Goal: Task Accomplishment & Management: Manage account settings

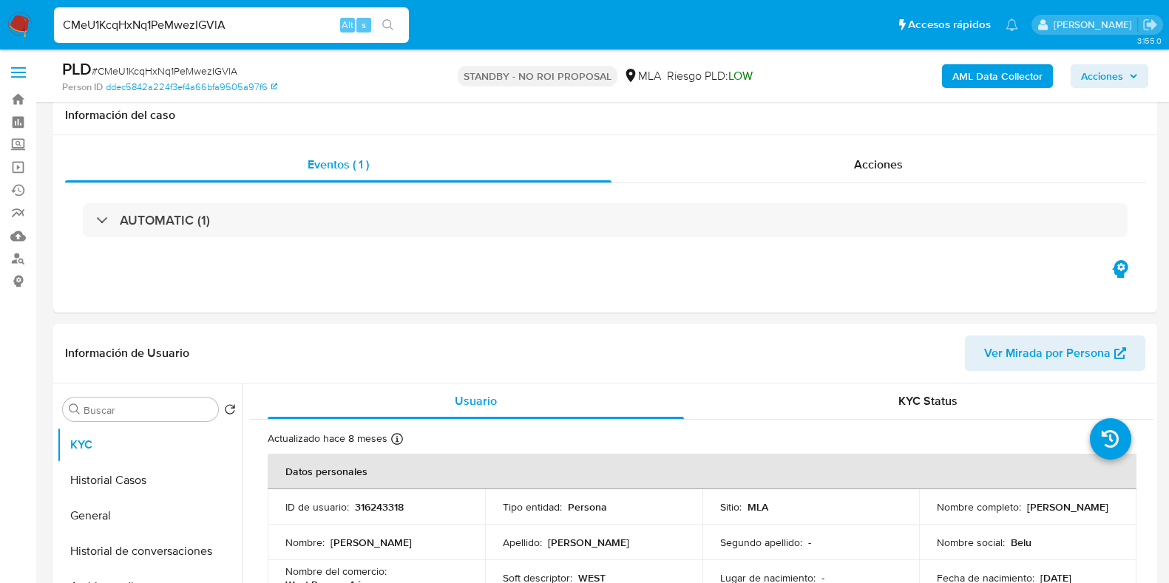
select select "10"
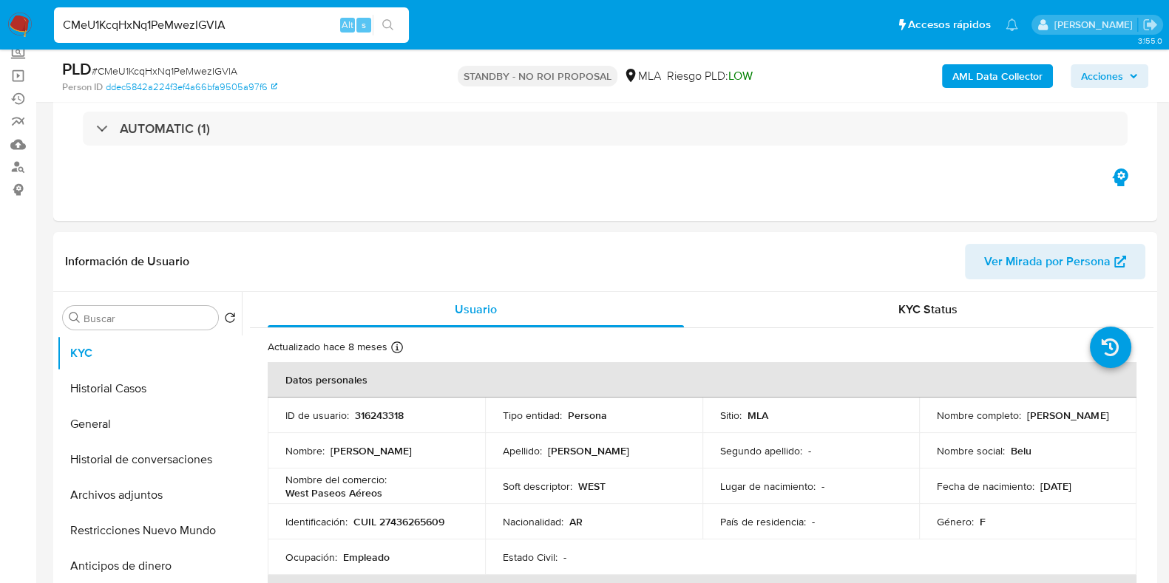
scroll to position [92, 0]
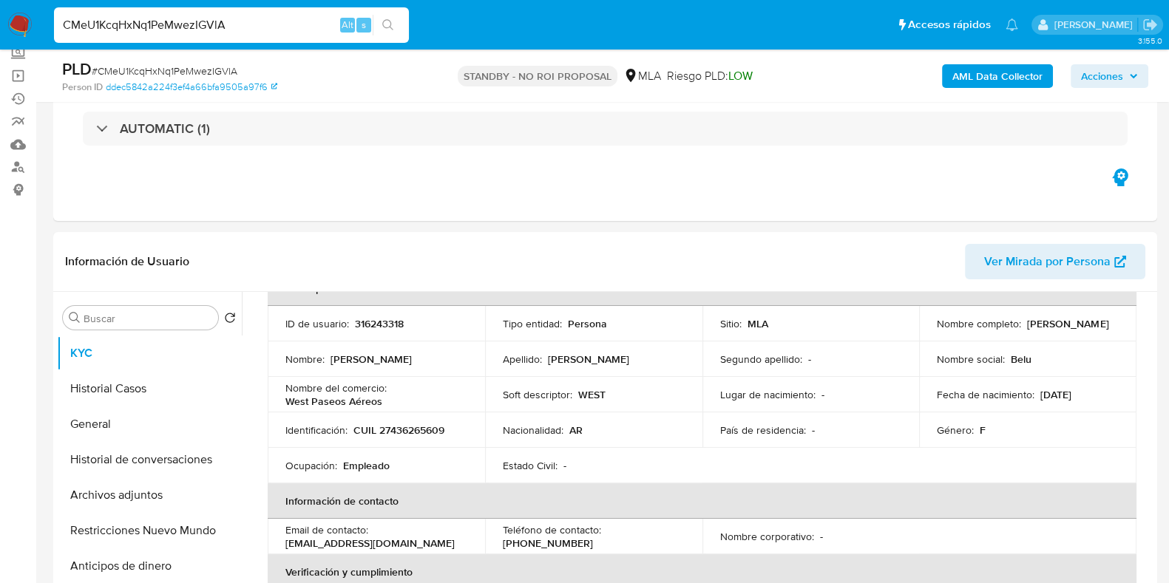
click at [214, 67] on span "# CMeU1KcqHxNq1PeMwezIGVlA" at bounding box center [165, 71] width 146 height 15
copy span "CMeU1KcqHxNq1PeMwezIGVlA"
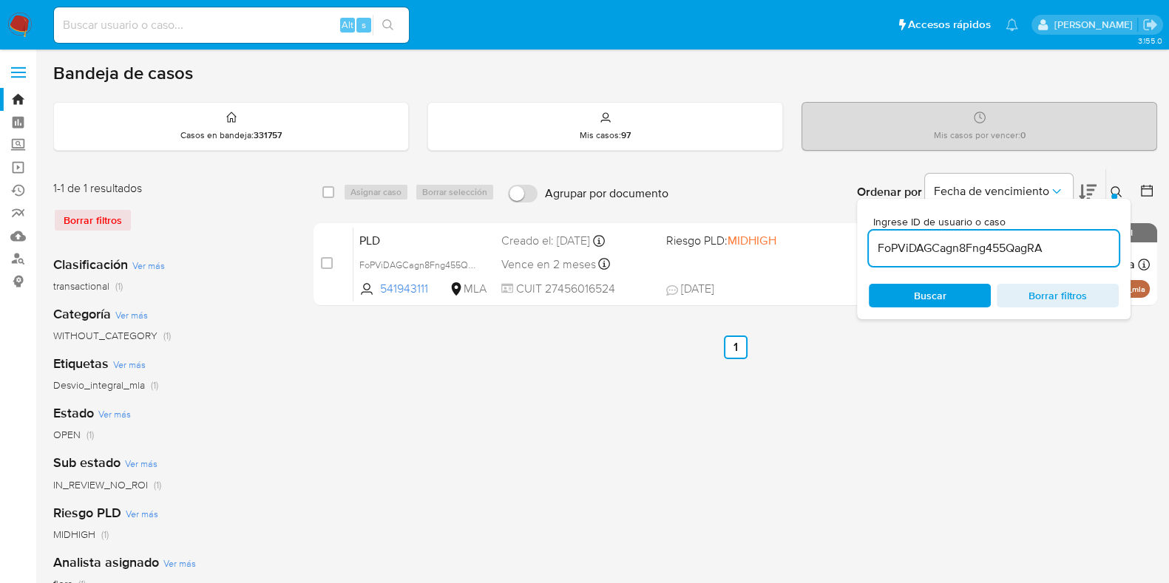
click at [914, 251] on input "FoPViDAGCagn8Fng455QagRA" at bounding box center [994, 248] width 250 height 19
paste input "CMeU1KcqHxNq1PeMwezIGVl"
type input "CMeU1KcqHxNq1PeMwezIGVlA"
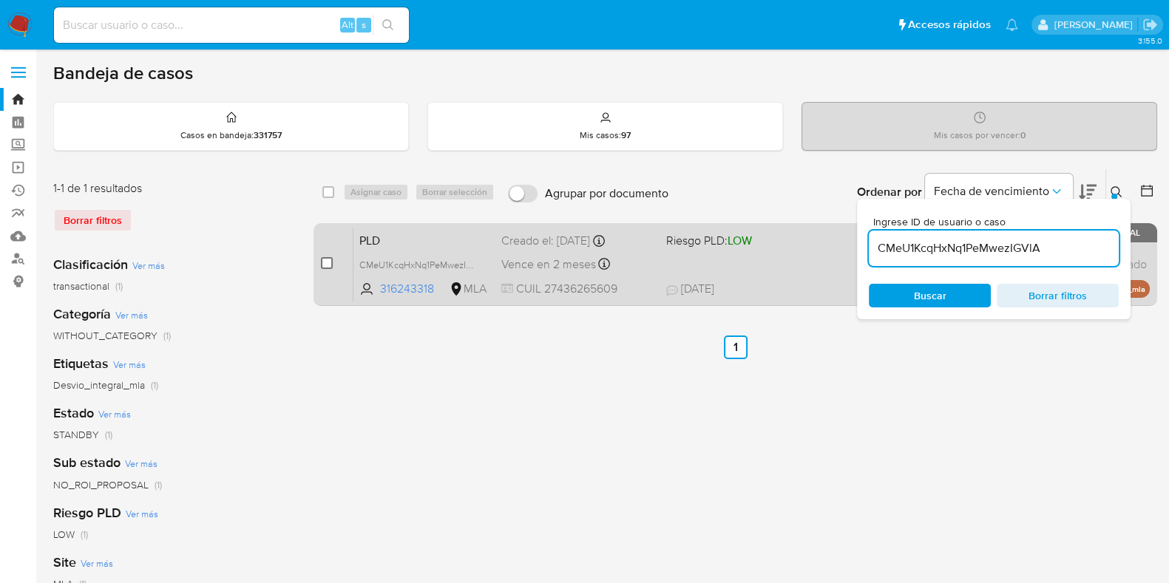
click at [329, 260] on input "checkbox" at bounding box center [327, 263] width 12 height 12
checkbox input "true"
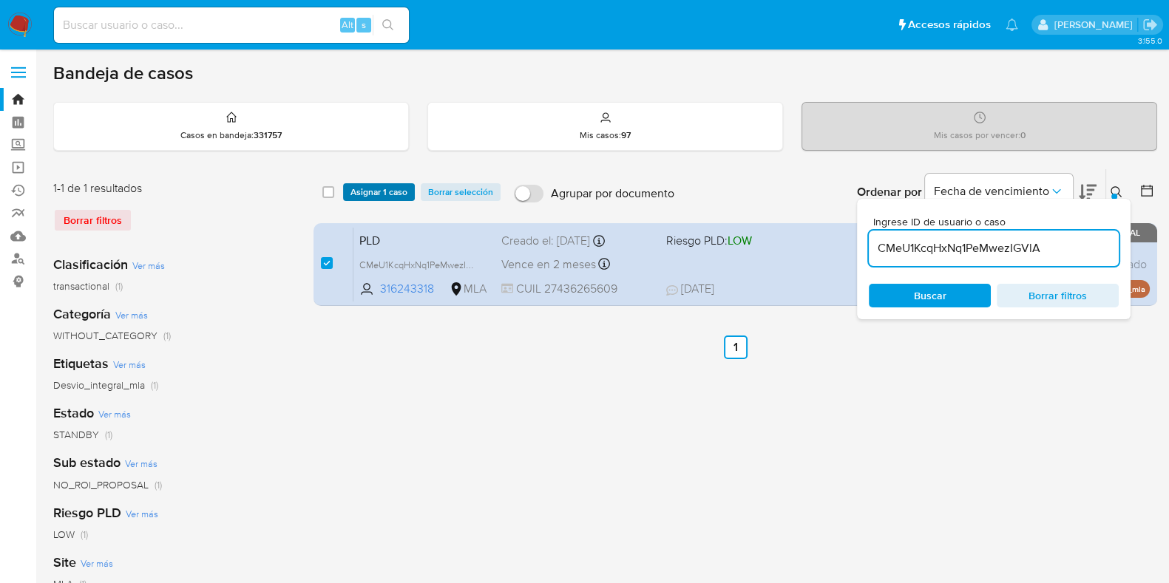
click at [370, 194] on span "Asignar 1 caso" at bounding box center [378, 192] width 57 height 15
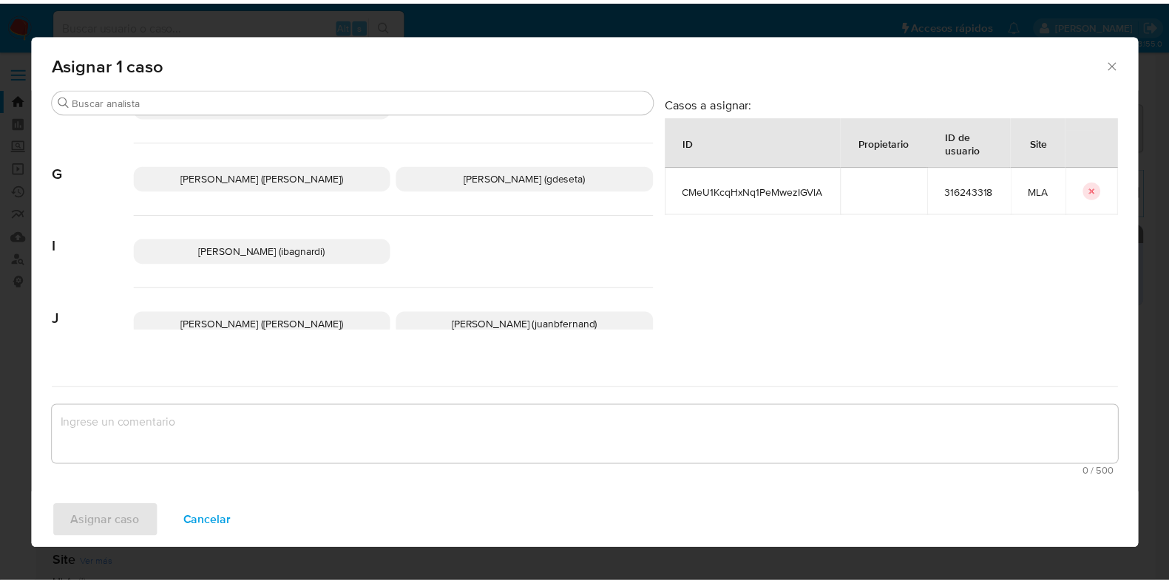
scroll to position [369, 0]
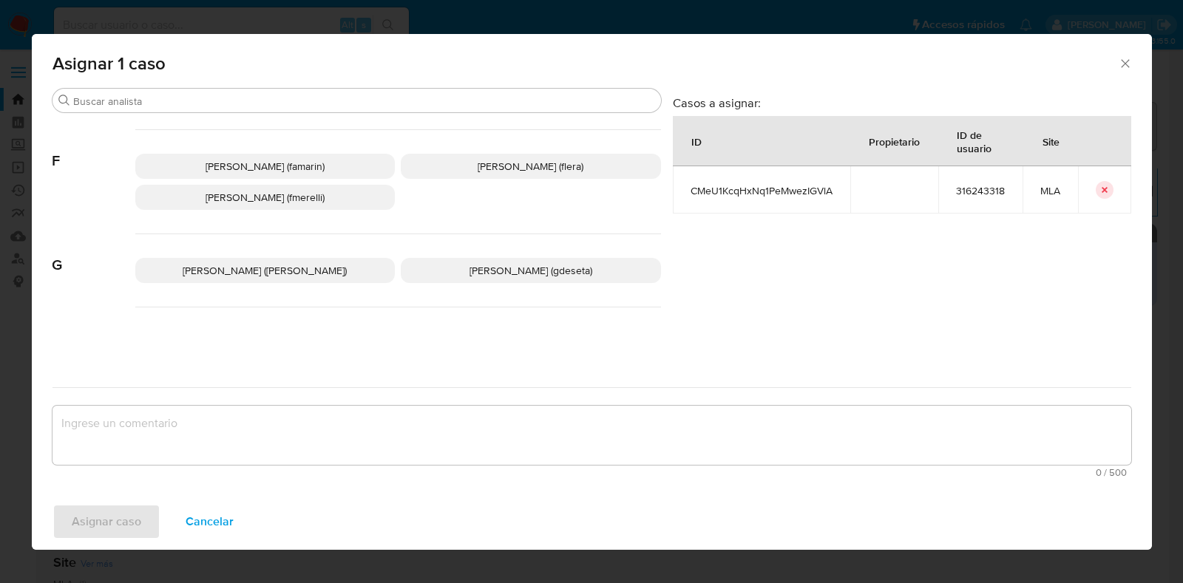
click at [499, 171] on span "Florencia Cecilia Lera (flera)" at bounding box center [531, 166] width 106 height 15
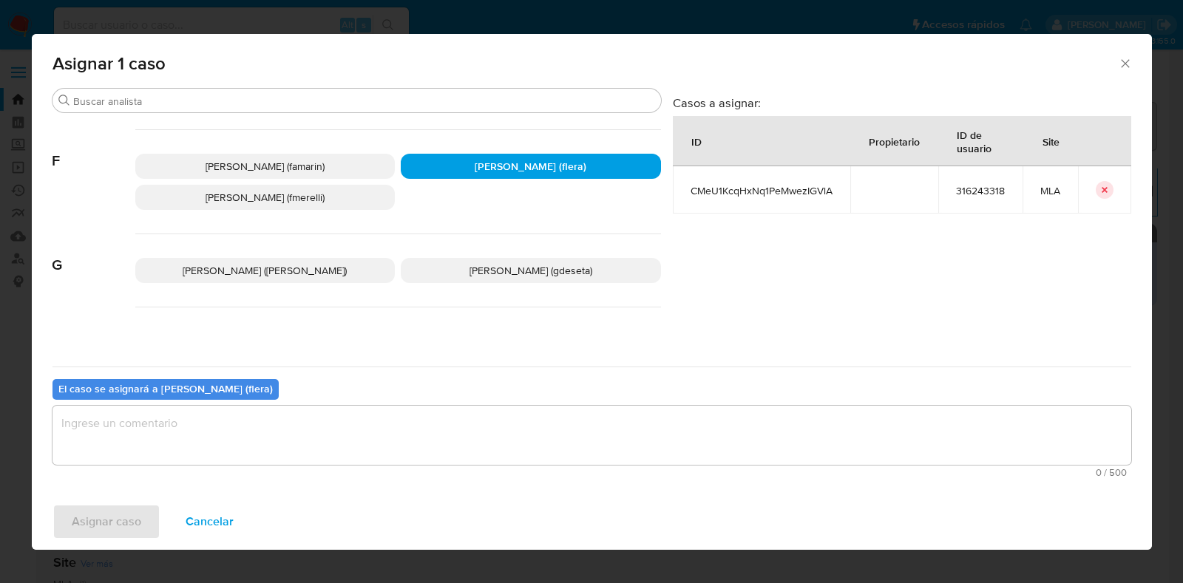
drag, startPoint x: 401, startPoint y: 470, endPoint x: 407, endPoint y: 456, distance: 14.6
click at [401, 471] on span "0 / 500" at bounding box center [592, 473] width 1070 height 10
click at [407, 453] on textarea "assign-modal" at bounding box center [591, 435] width 1079 height 59
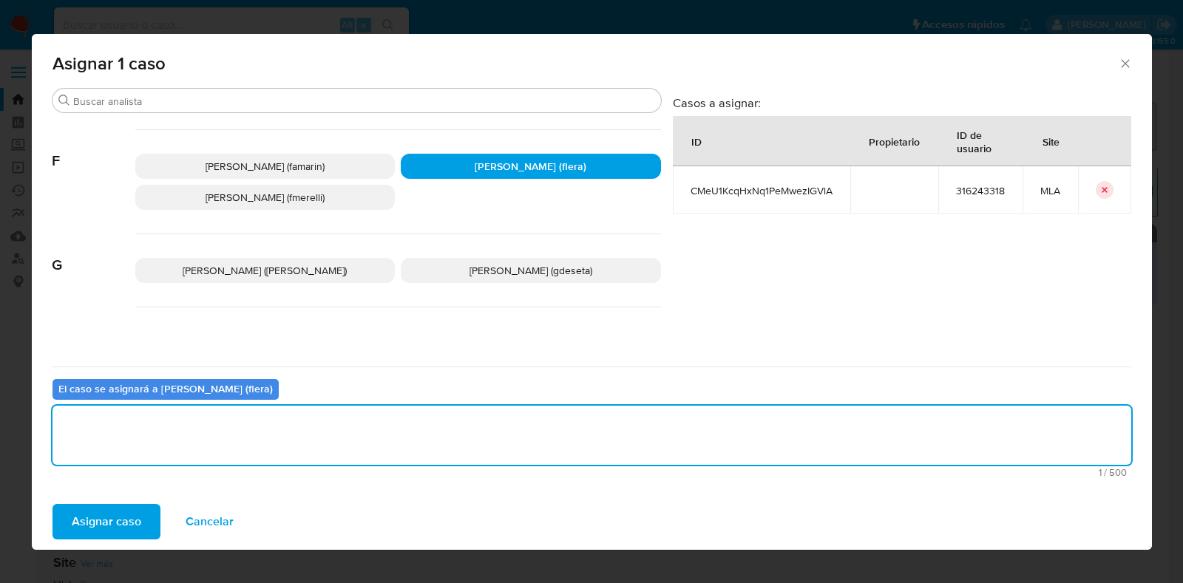
click at [129, 515] on span "Asignar caso" at bounding box center [107, 522] width 70 height 33
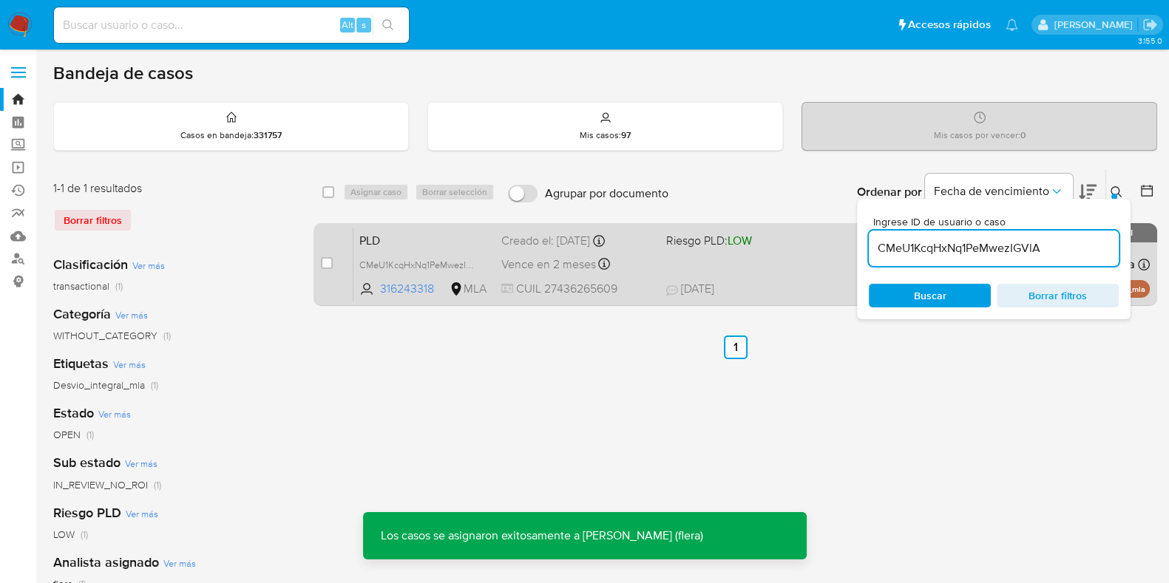
click at [458, 235] on span "PLD" at bounding box center [424, 239] width 130 height 19
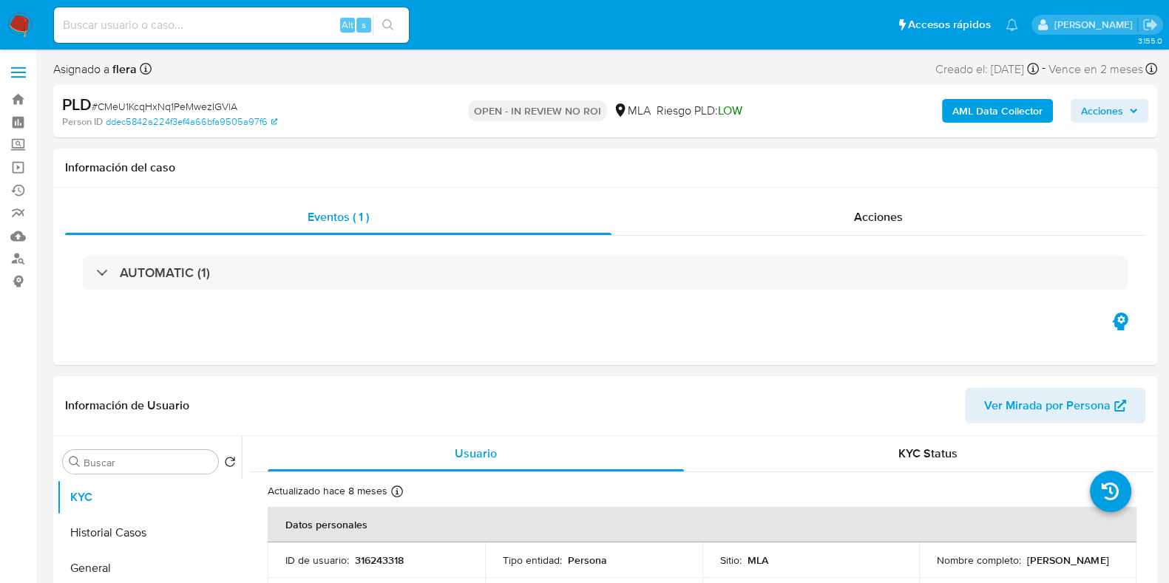
select select "10"
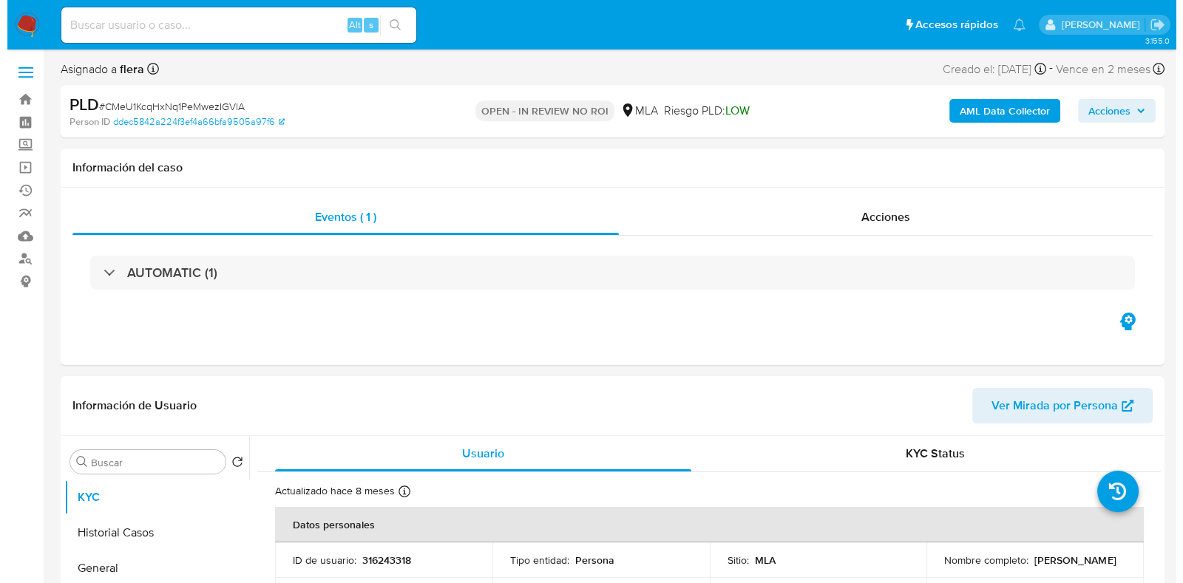
scroll to position [184, 0]
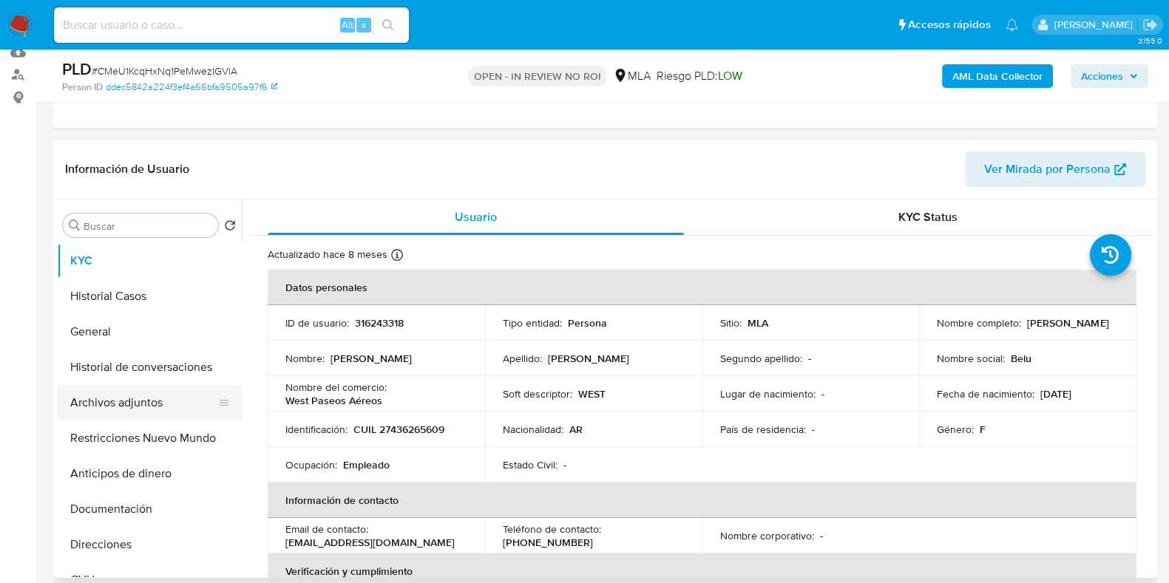
click at [110, 412] on button "Archivos adjuntos" at bounding box center [143, 402] width 173 height 35
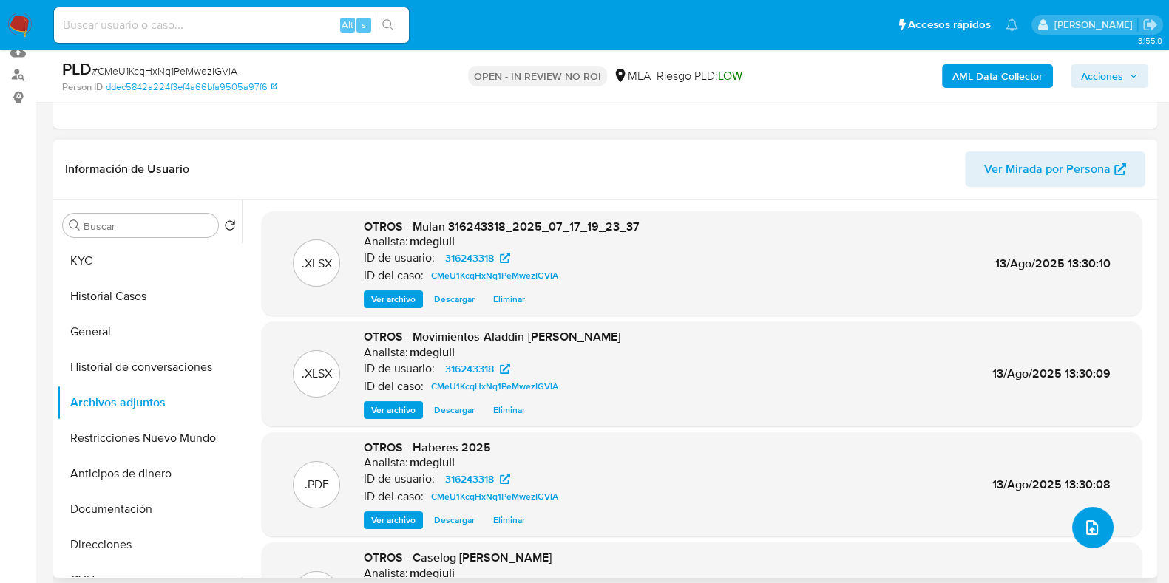
click at [1099, 531] on button "upload-file" at bounding box center [1092, 527] width 41 height 41
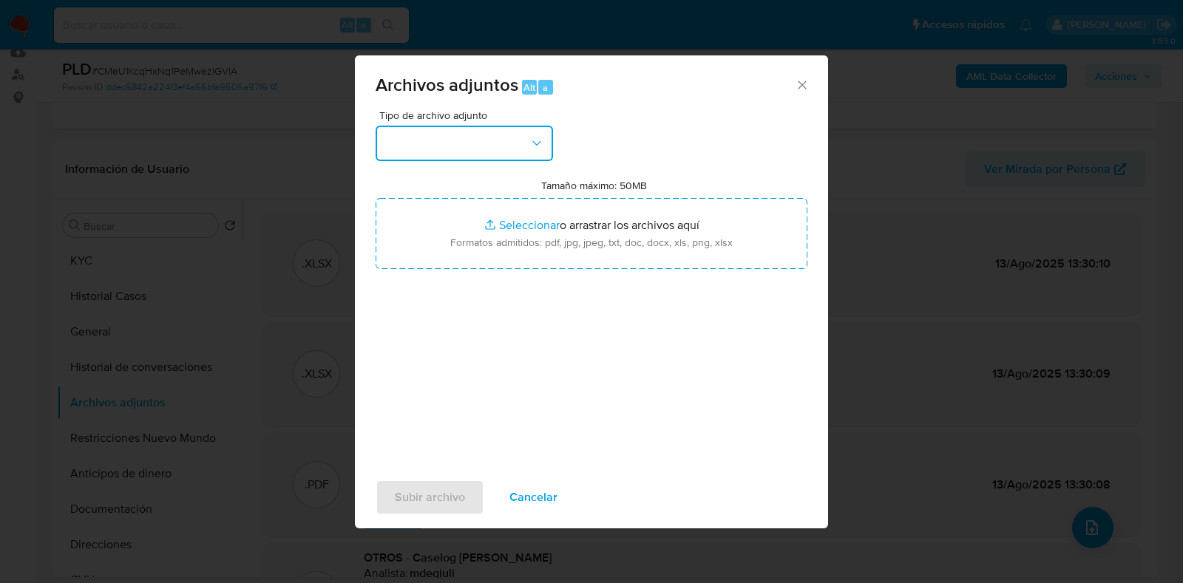
click at [447, 134] on button "button" at bounding box center [464, 143] width 177 height 35
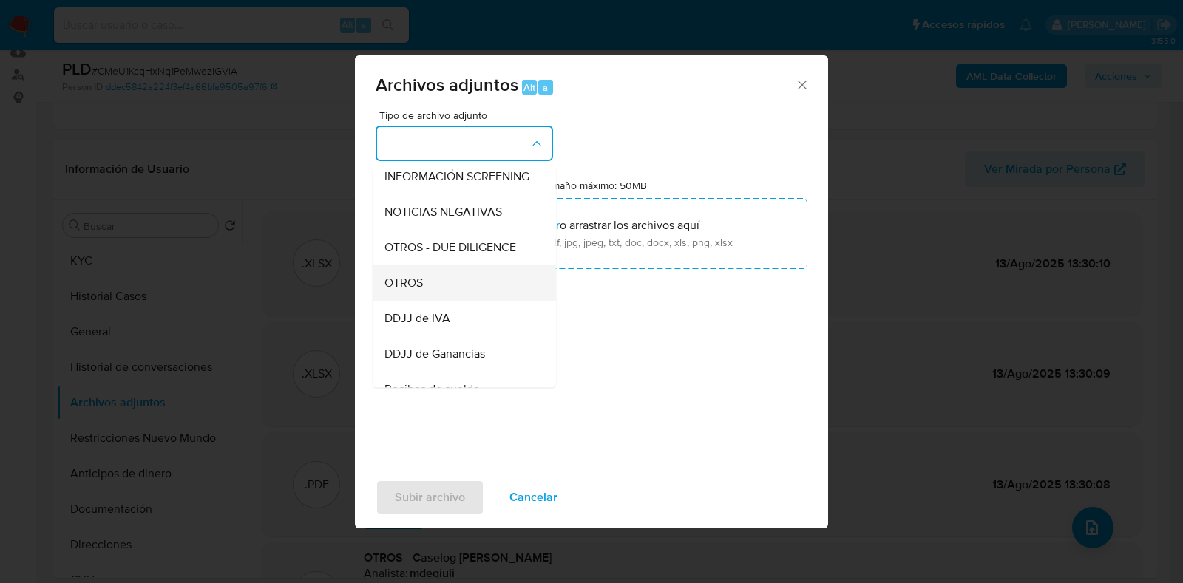
click at [455, 286] on div "OTROS" at bounding box center [460, 282] width 151 height 35
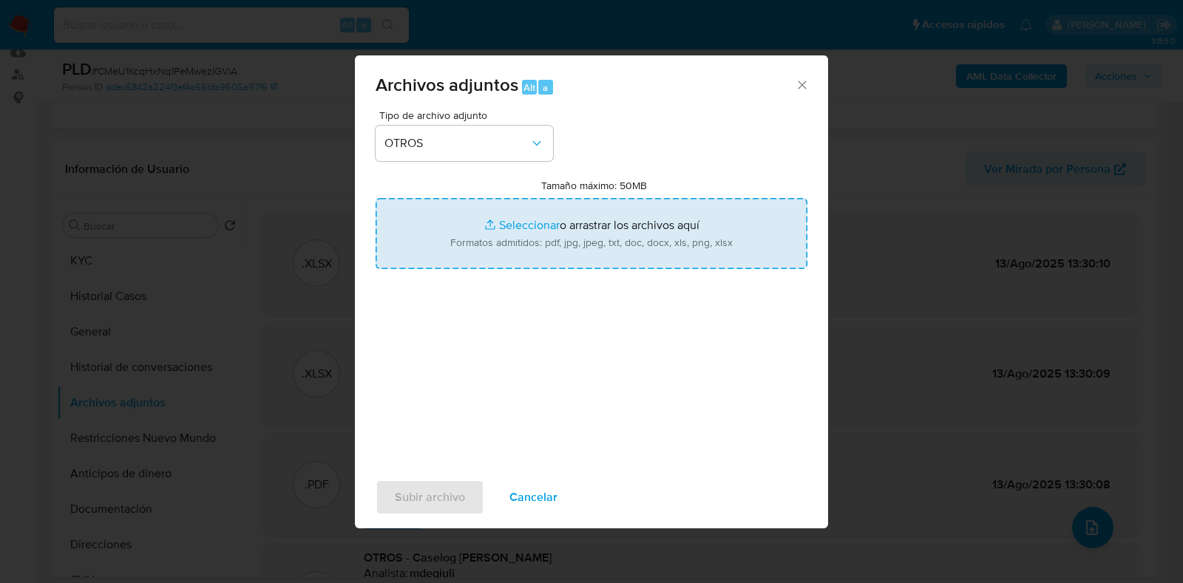
type input "C:\fakepath\v2Caselog Magali Belen da Damos.docx"
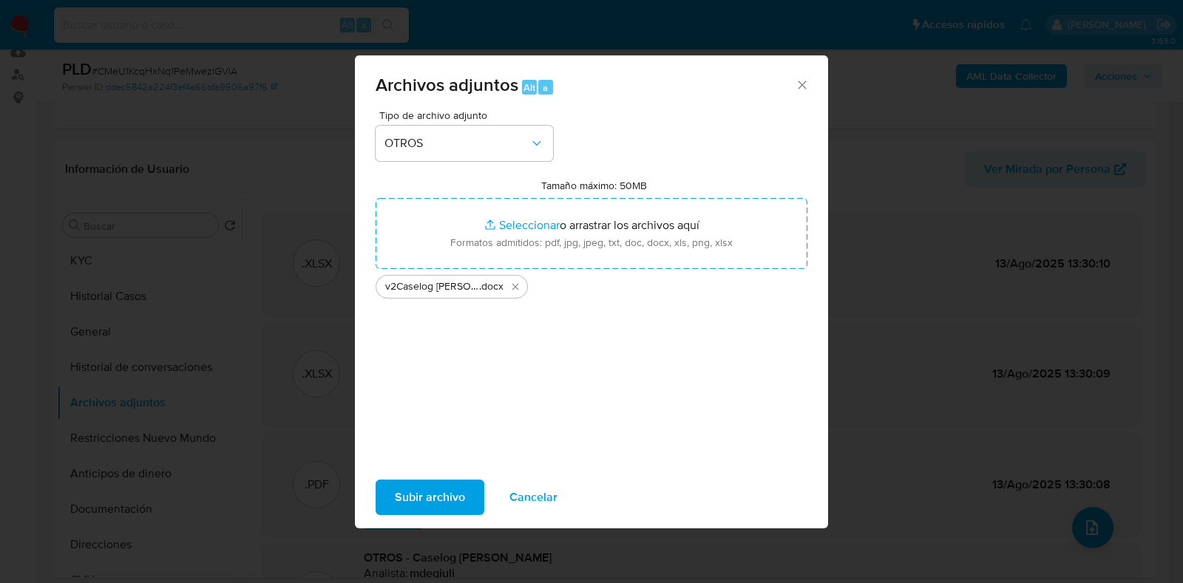
click at [430, 484] on span "Subir archivo" at bounding box center [430, 497] width 70 height 33
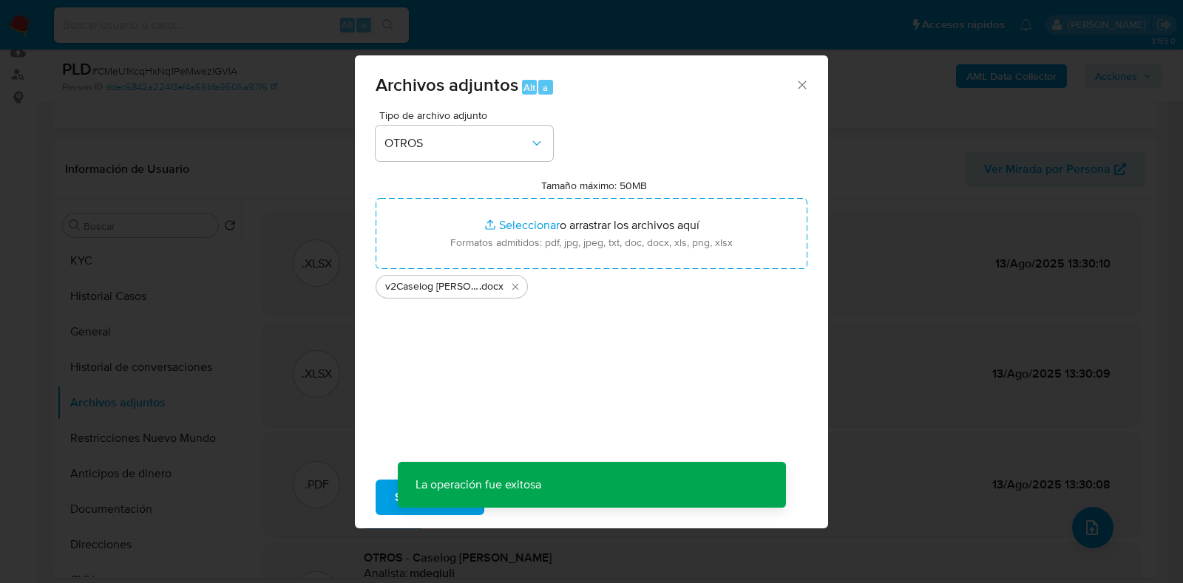
click at [137, 258] on div "Archivos adjuntos Alt a Tipo de archivo adjunto OTROS Tamaño máximo: 50MB Selec…" at bounding box center [591, 291] width 1183 height 583
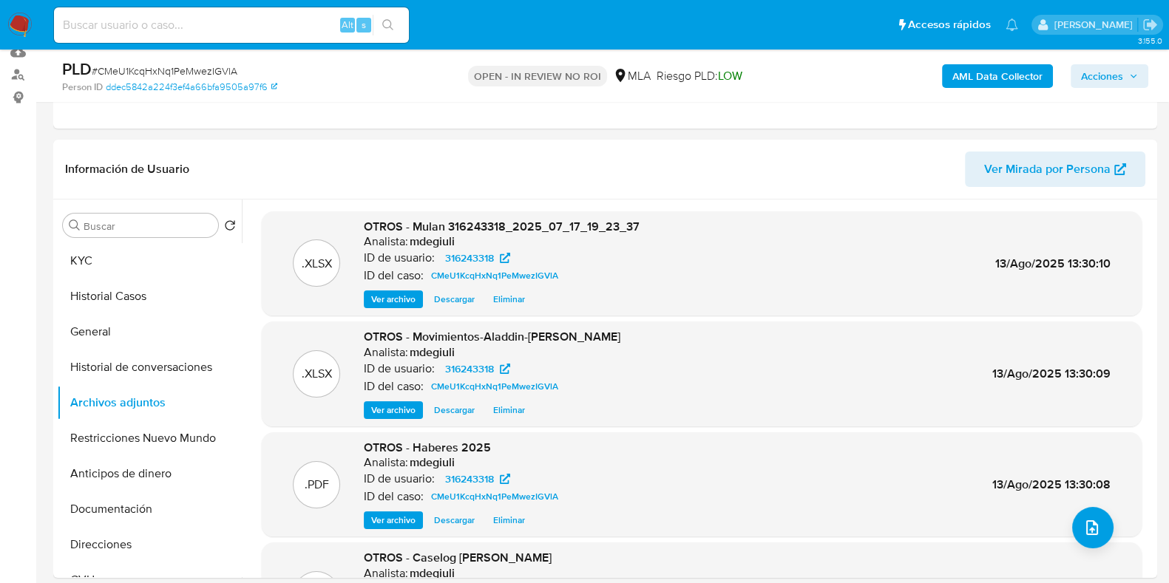
click at [137, 258] on button "KYC" at bounding box center [149, 260] width 185 height 35
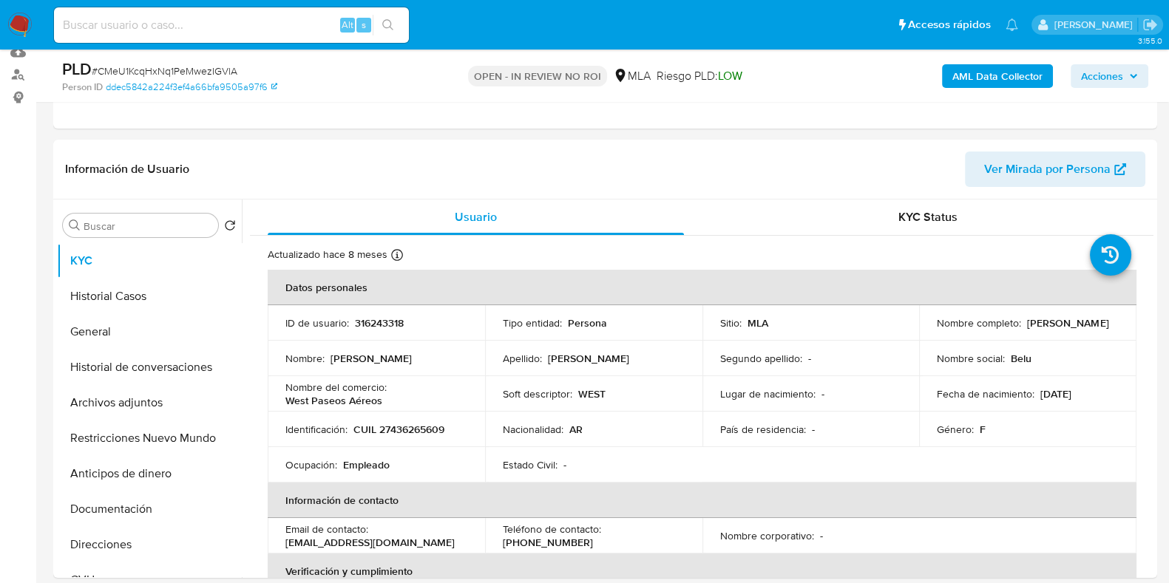
click at [290, 13] on div "Alt s" at bounding box center [231, 24] width 355 height 35
click at [285, 21] on input at bounding box center [231, 25] width 355 height 19
paste input "AZiRTgm3aROKYHttvcDIvyWe"
type input "AZiRTgm3aROKYHttvcDIvyWe"
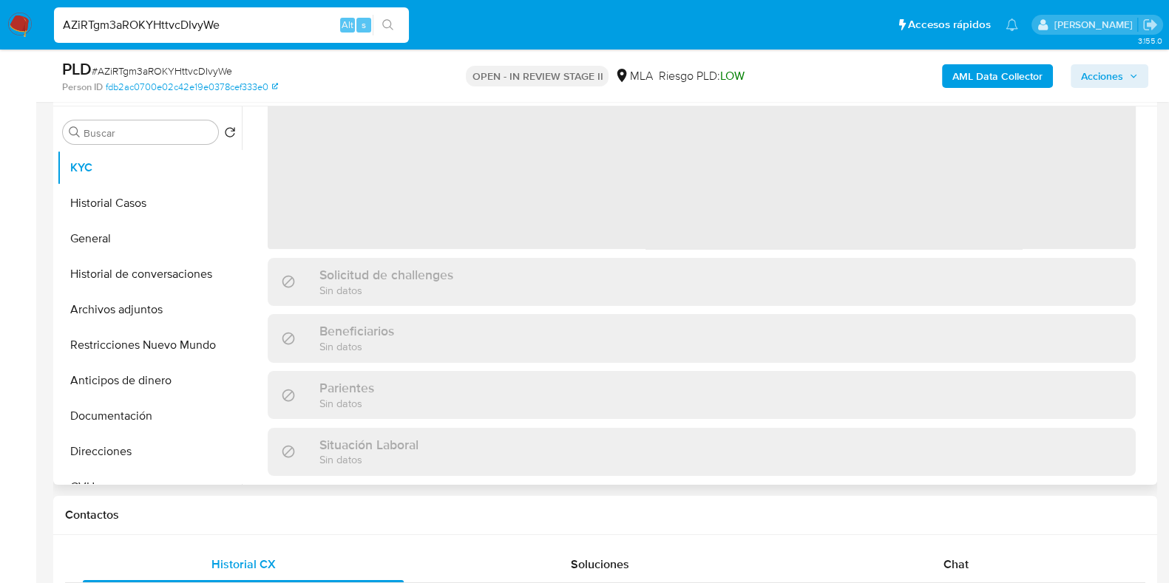
scroll to position [277, 0]
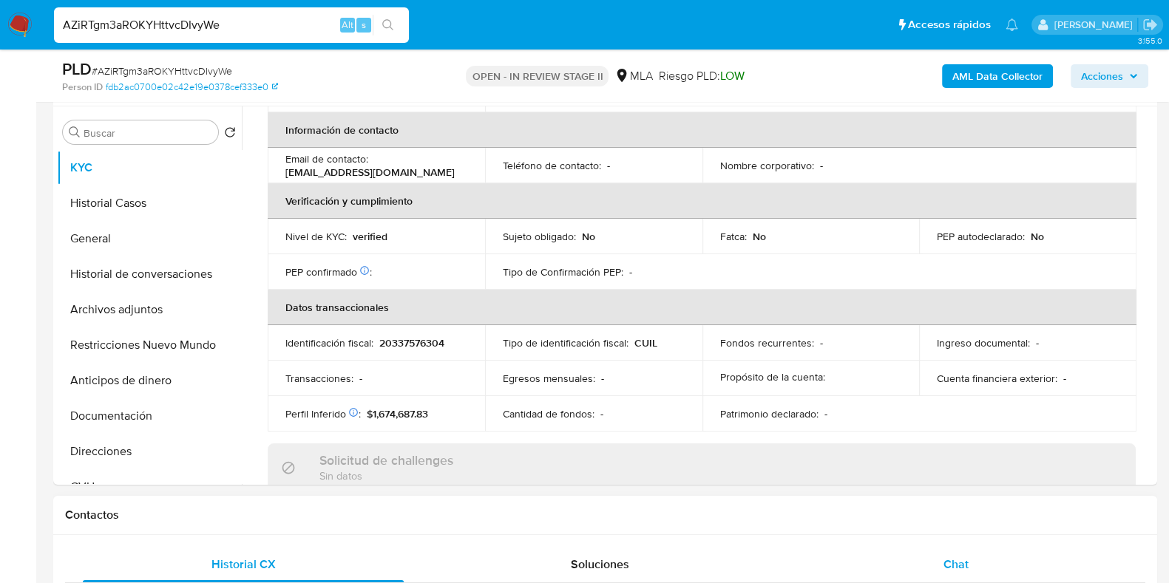
select select "10"
click at [968, 573] on div "Chat" at bounding box center [956, 564] width 321 height 35
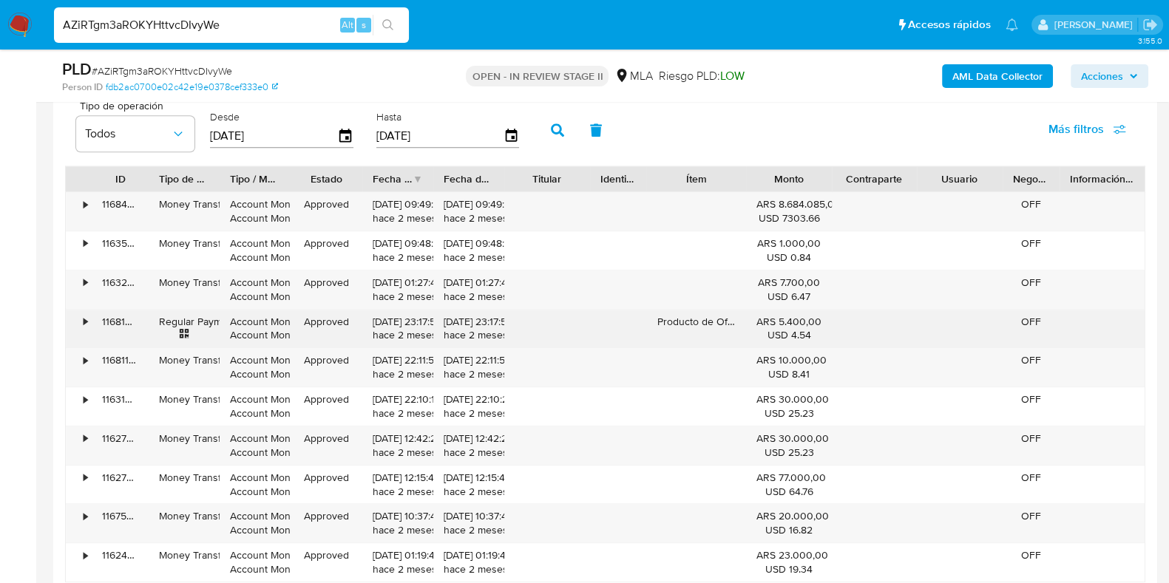
scroll to position [1942, 0]
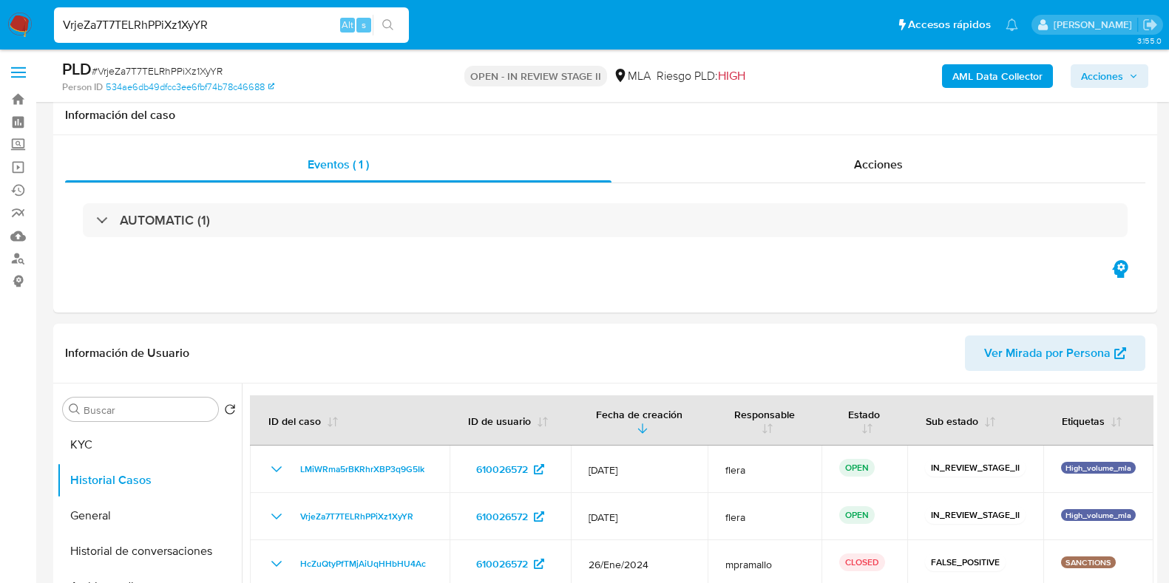
scroll to position [1571, 0]
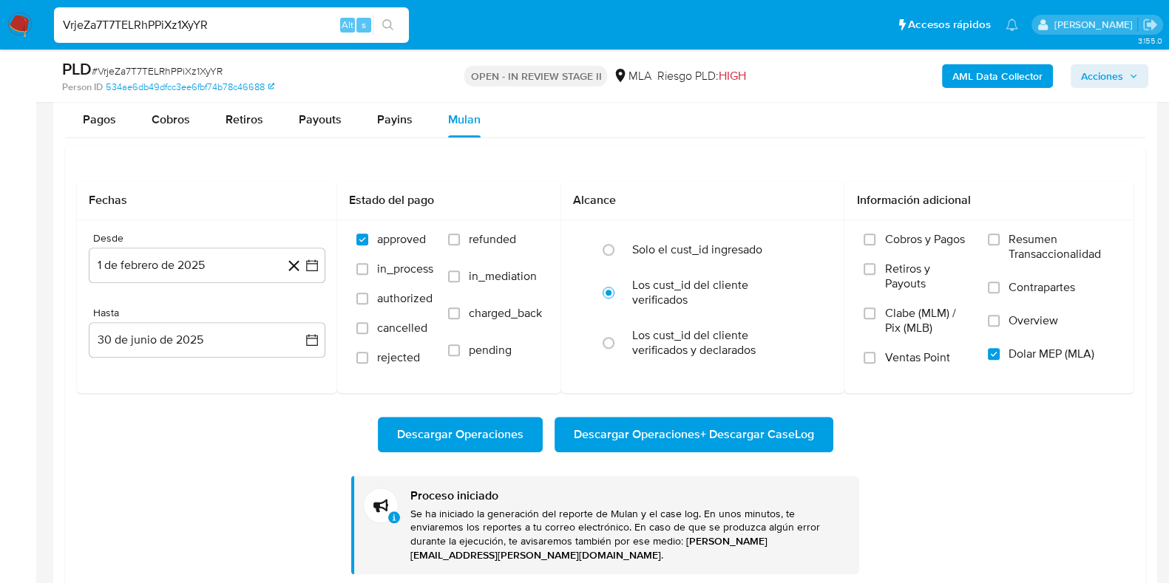
click at [166, 22] on input "VrjeZa7T7TELRhPPiXz1XyYR" at bounding box center [231, 25] width 355 height 19
paste input "CMeU1KcqHxNq1PeMwezIGVlA"
type input "CMeU1KcqHxNq1PeMwezIGVlA"
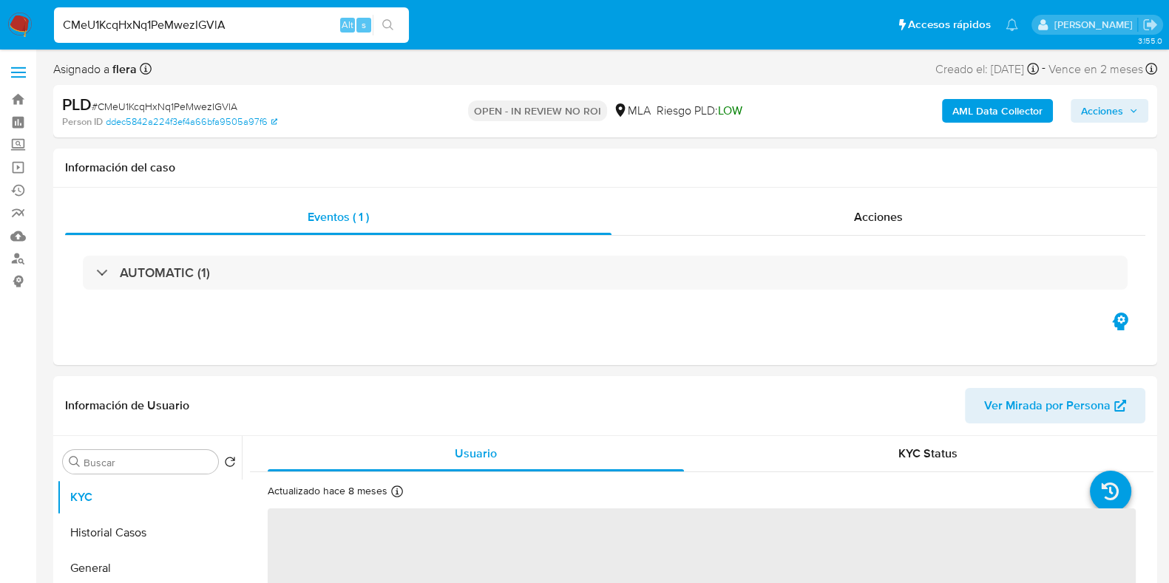
select select "10"
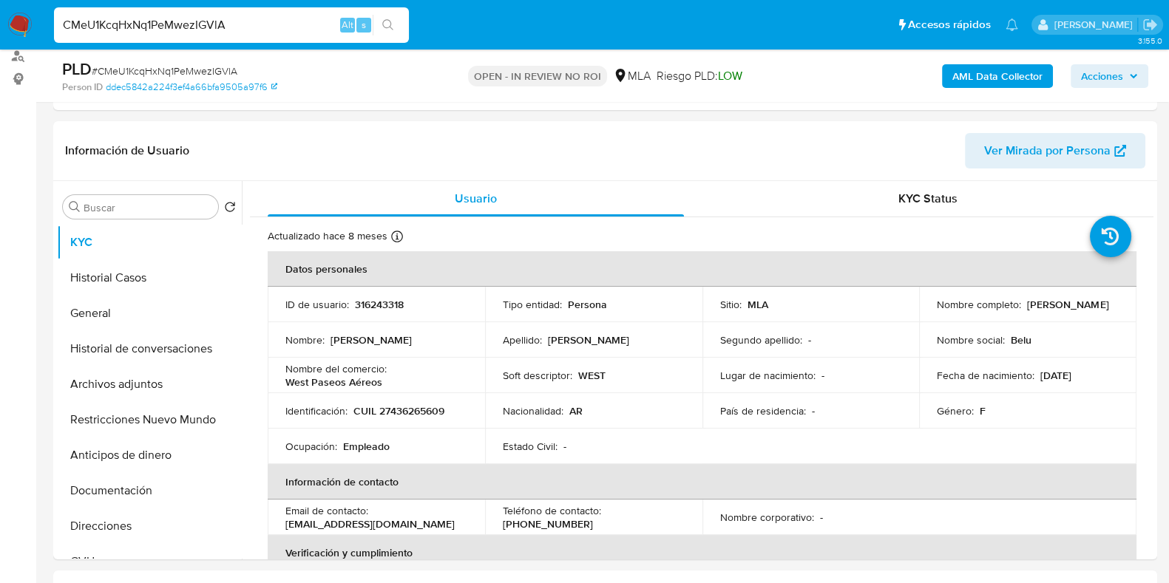
scroll to position [277, 0]
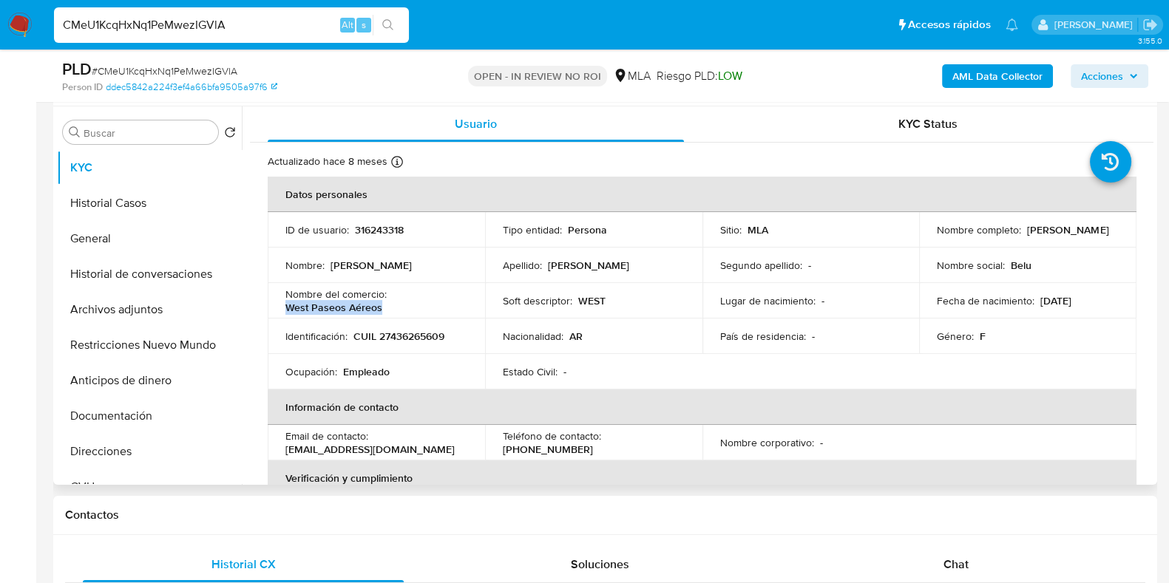
drag, startPoint x: 282, startPoint y: 308, endPoint x: 391, endPoint y: 313, distance: 109.5
click at [391, 313] on td "Nombre del comercio : West Paseos Aéreos" at bounding box center [376, 300] width 217 height 35
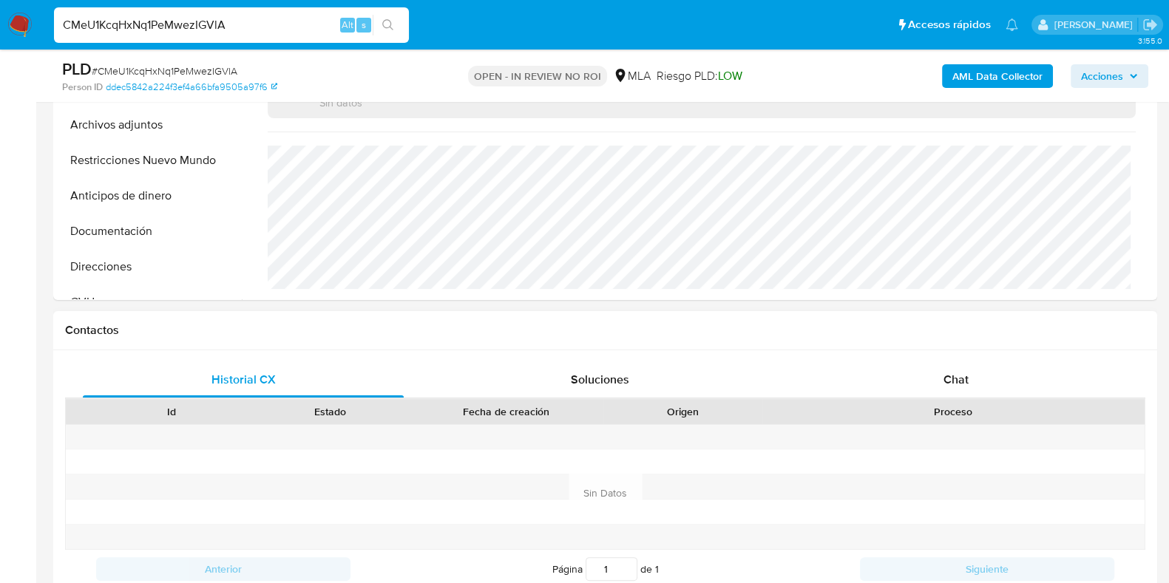
scroll to position [555, 0]
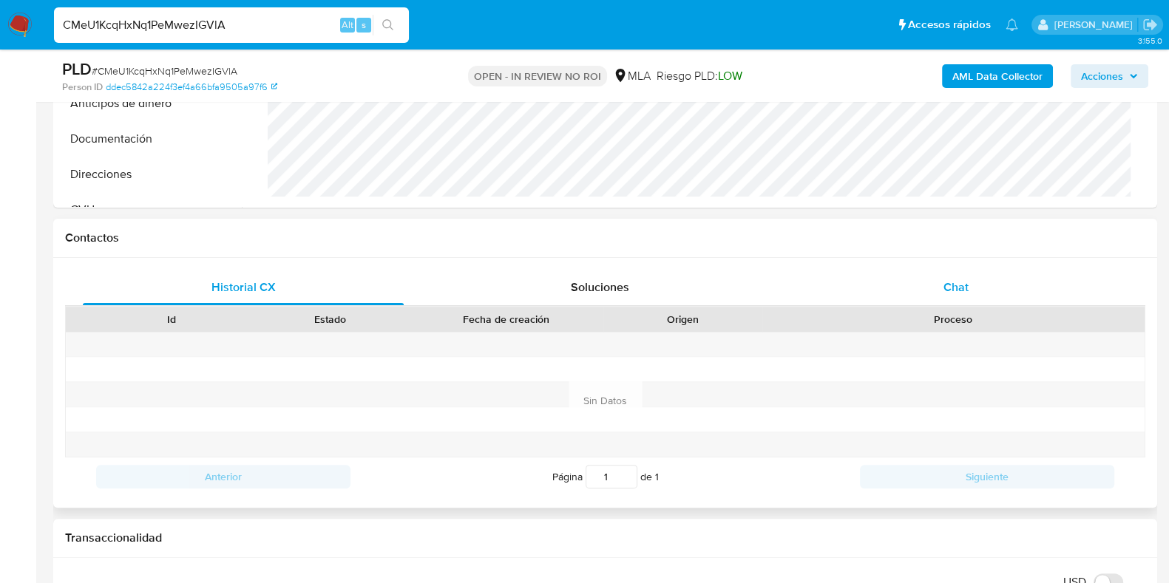
click at [978, 274] on div "Chat" at bounding box center [956, 287] width 321 height 35
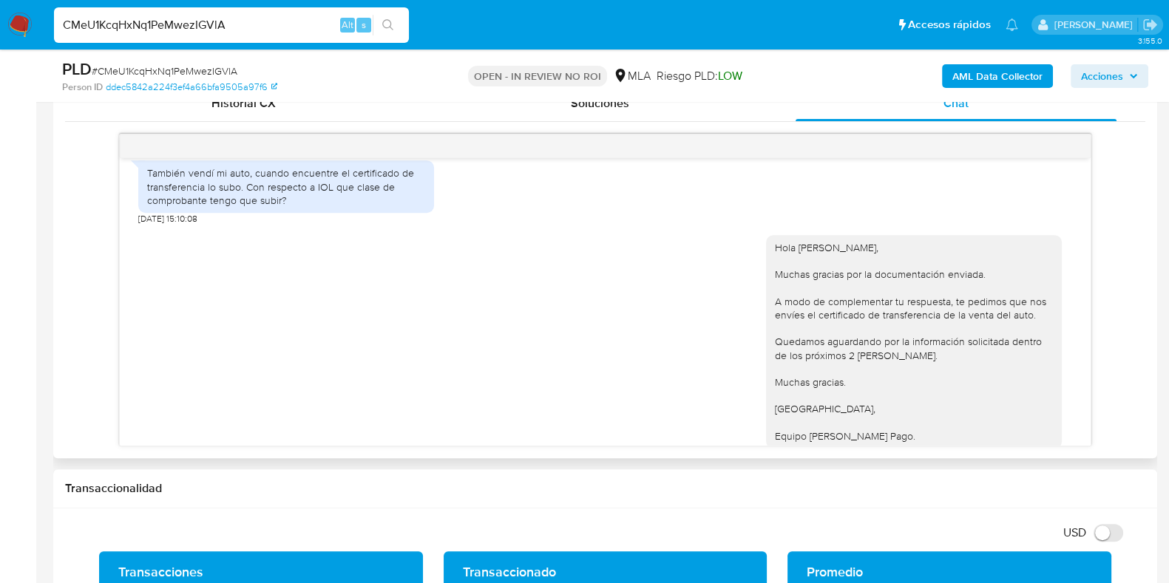
scroll to position [1986, 0]
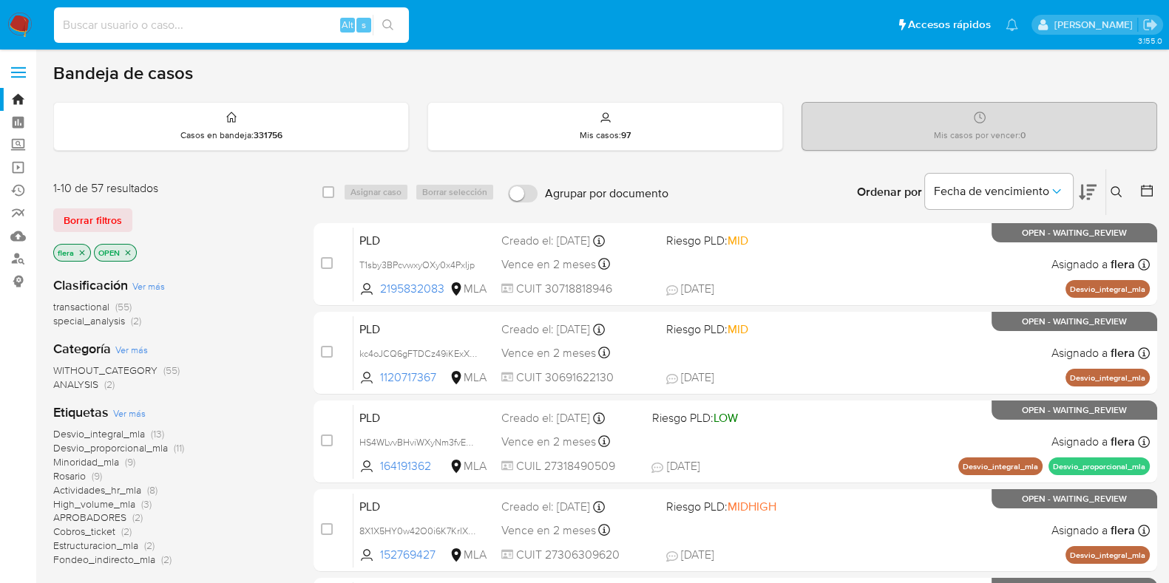
click at [178, 24] on input at bounding box center [231, 25] width 355 height 19
type input "FoPViDAGCagn8Fng455QagRA"
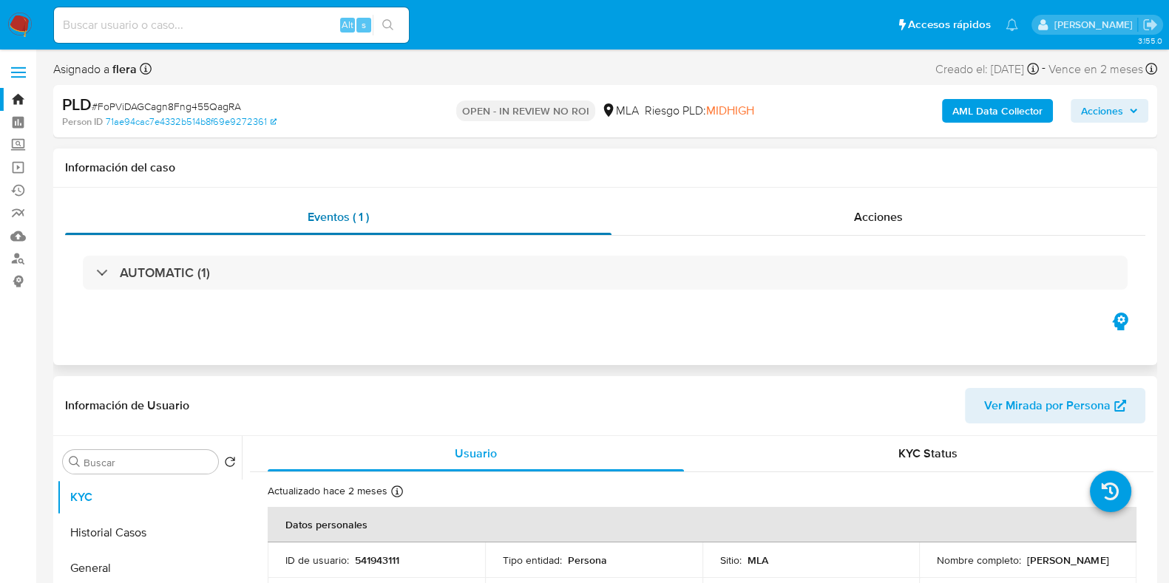
select select "10"
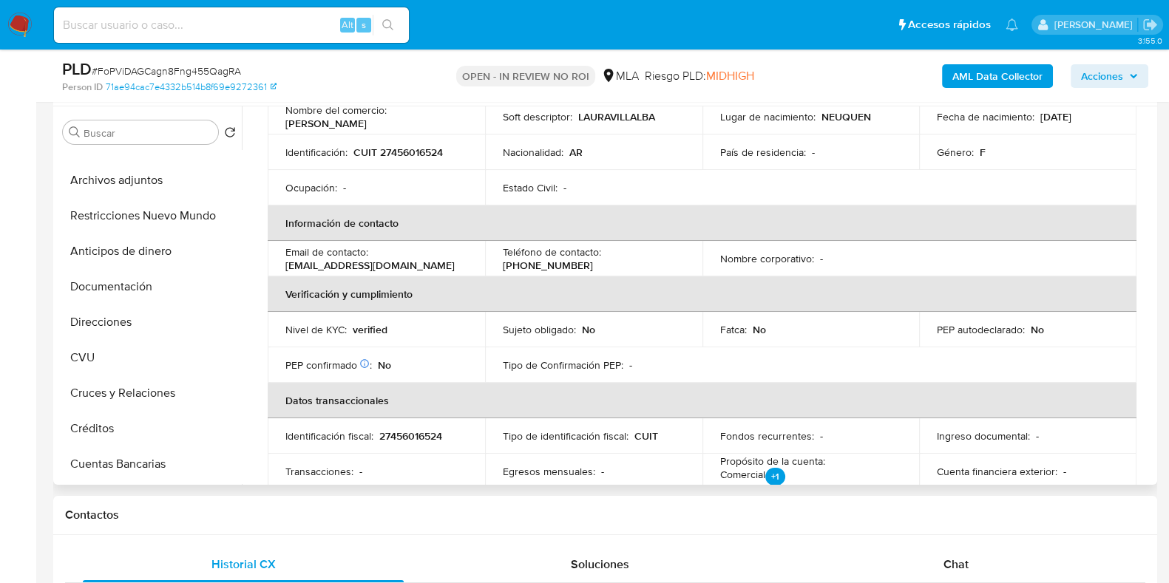
scroll to position [92, 0]
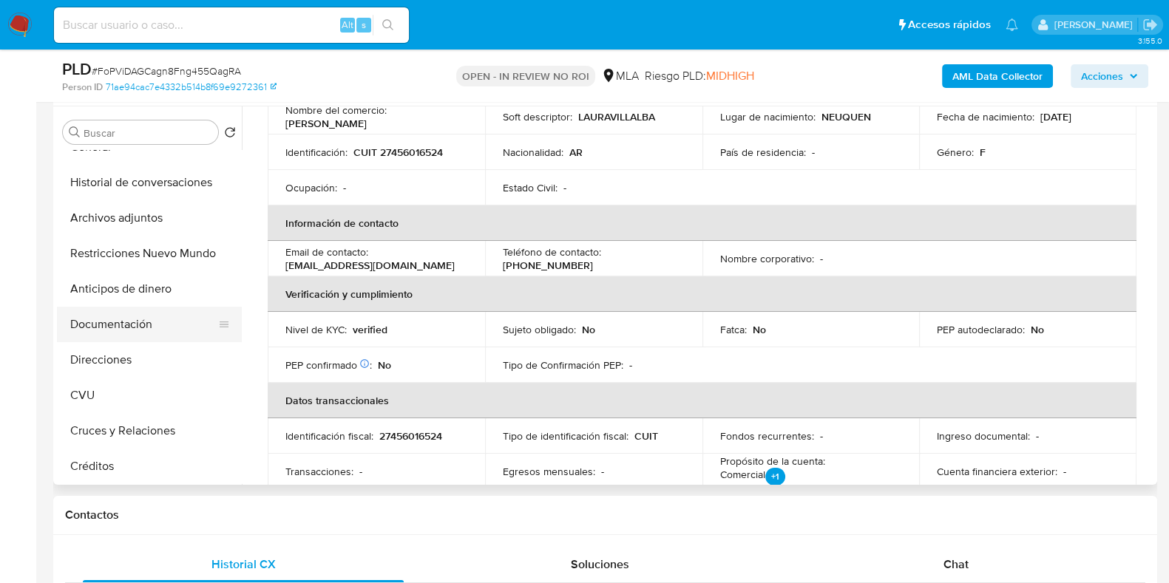
click at [129, 316] on button "Documentación" at bounding box center [143, 324] width 173 height 35
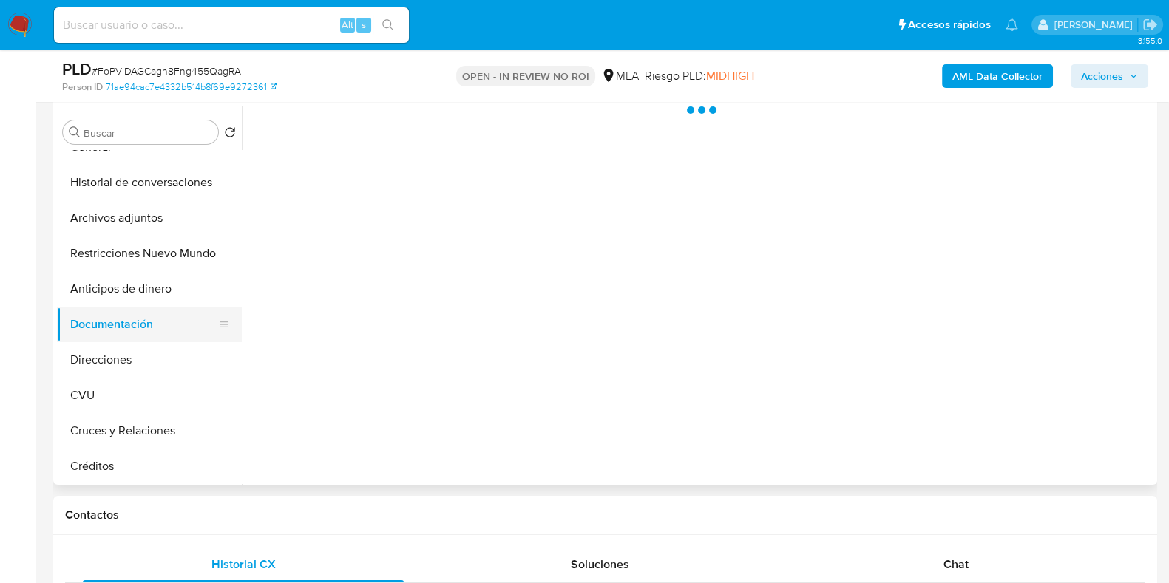
scroll to position [0, 0]
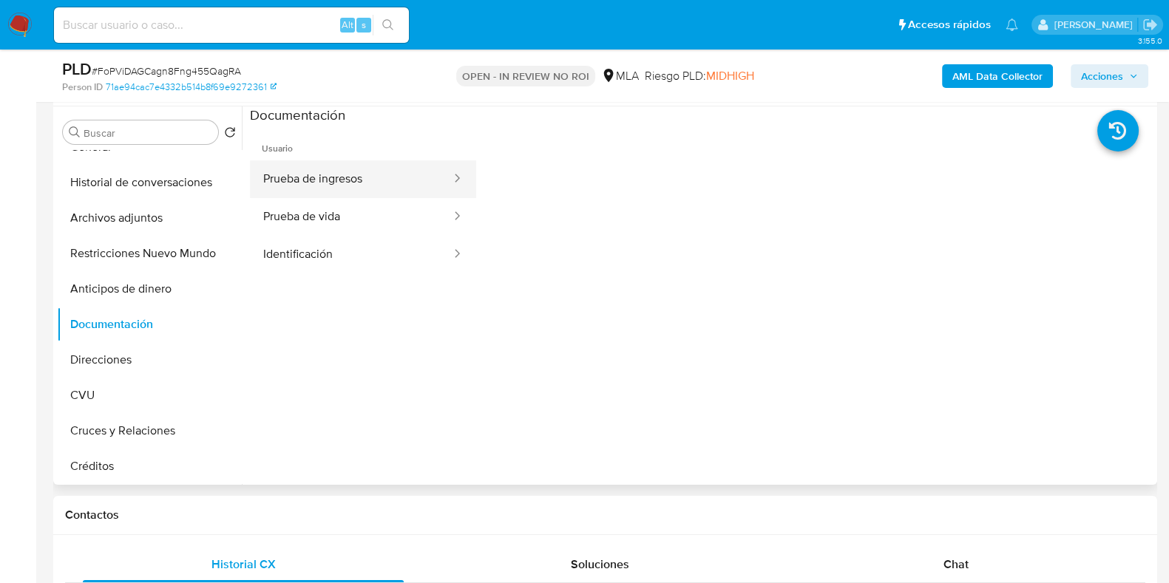
click at [331, 192] on button "Prueba de ingresos" at bounding box center [351, 179] width 203 height 38
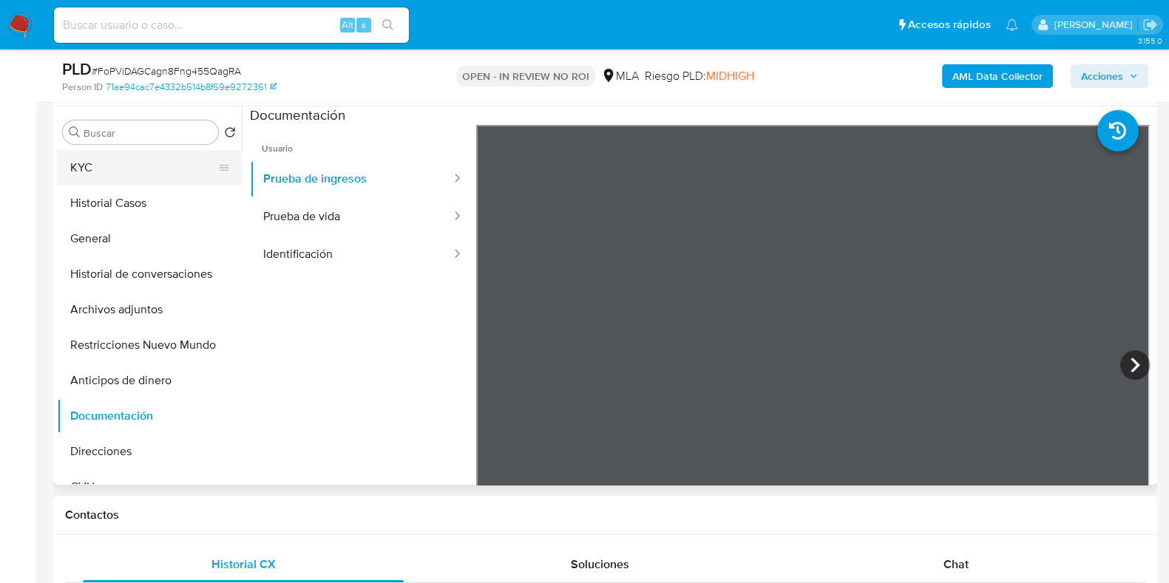
click at [111, 172] on button "KYC" at bounding box center [143, 167] width 173 height 35
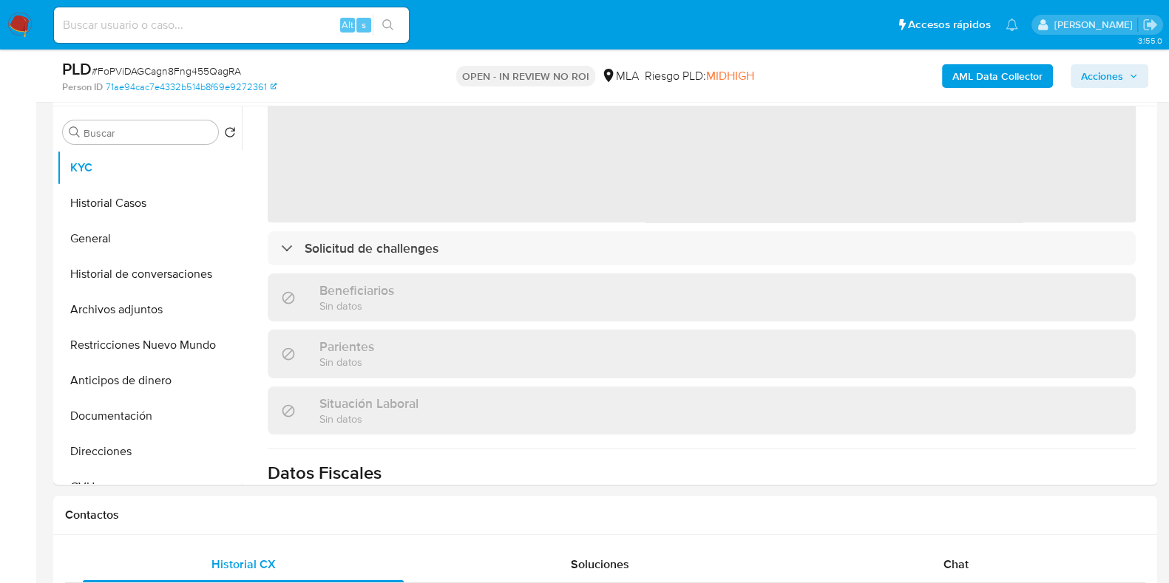
scroll to position [184, 0]
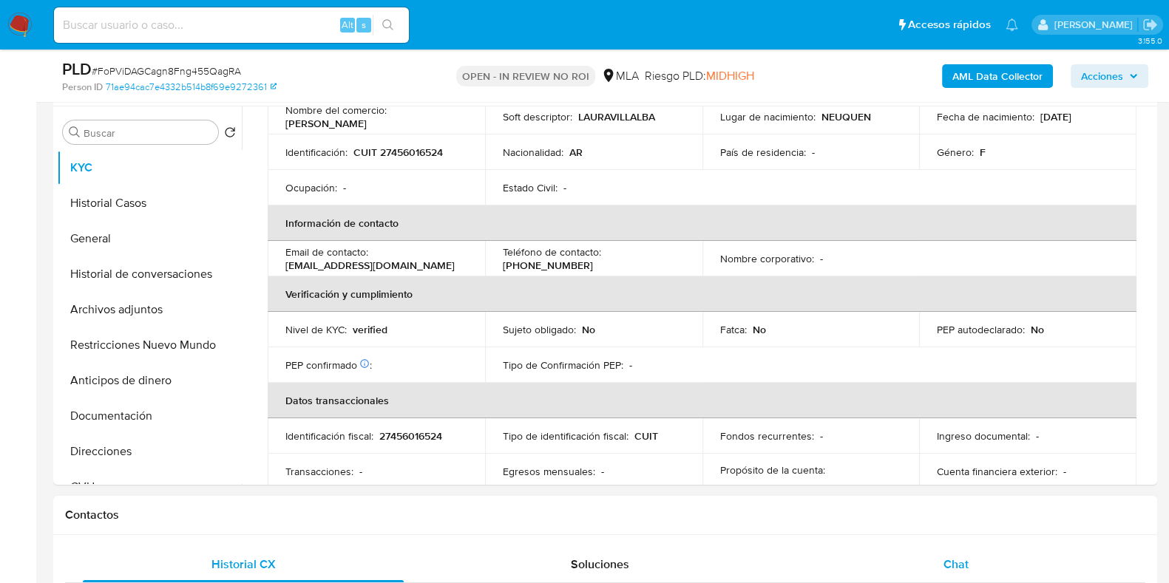
click at [946, 563] on span "Chat" at bounding box center [956, 564] width 25 height 17
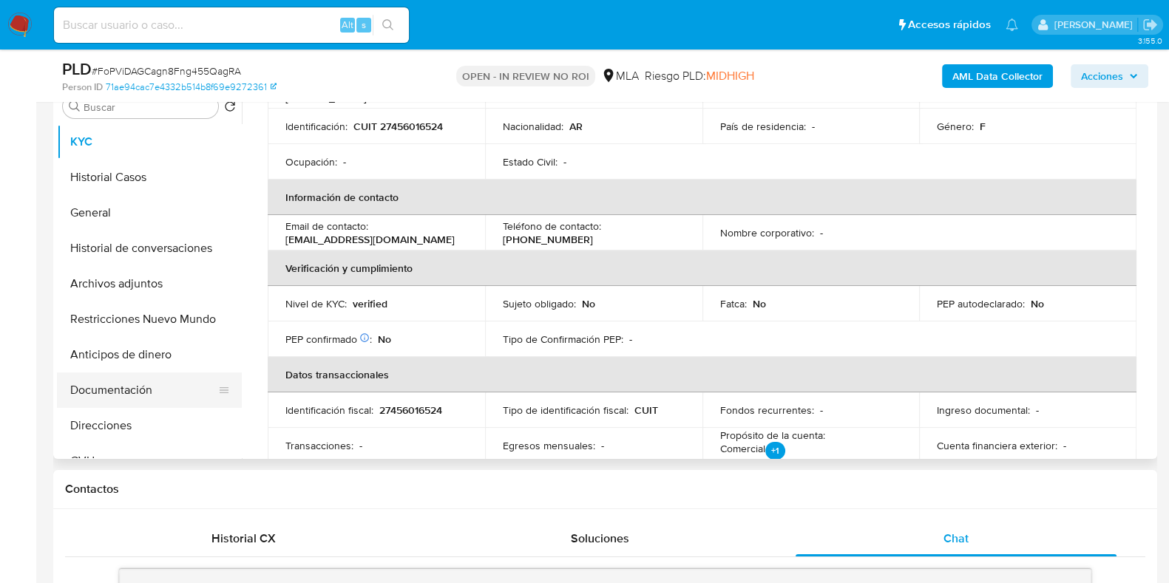
scroll to position [277, 0]
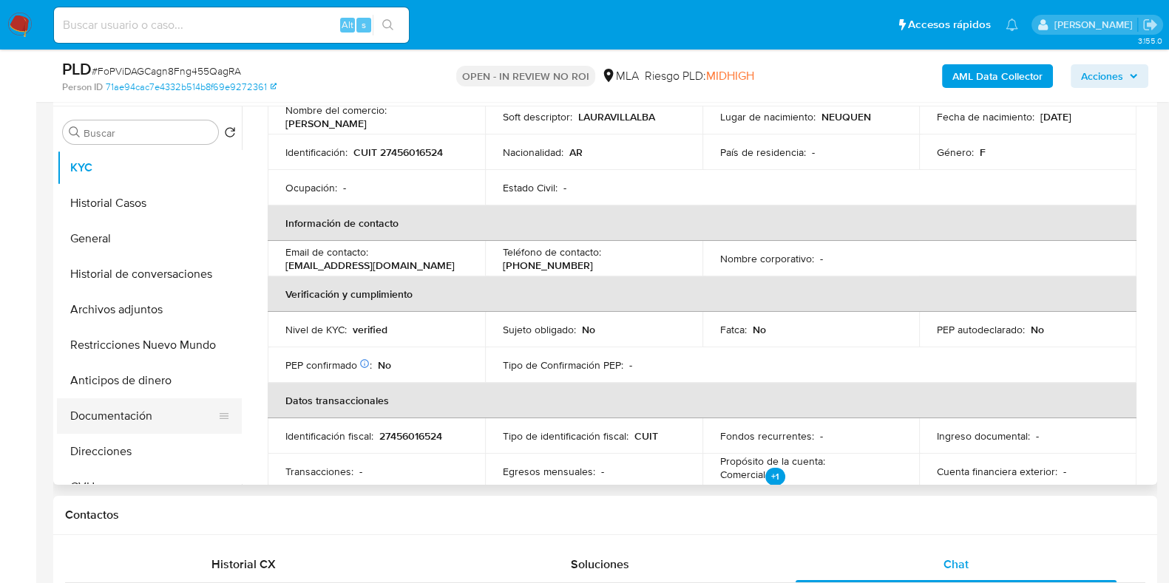
click at [111, 417] on button "Documentación" at bounding box center [143, 416] width 173 height 35
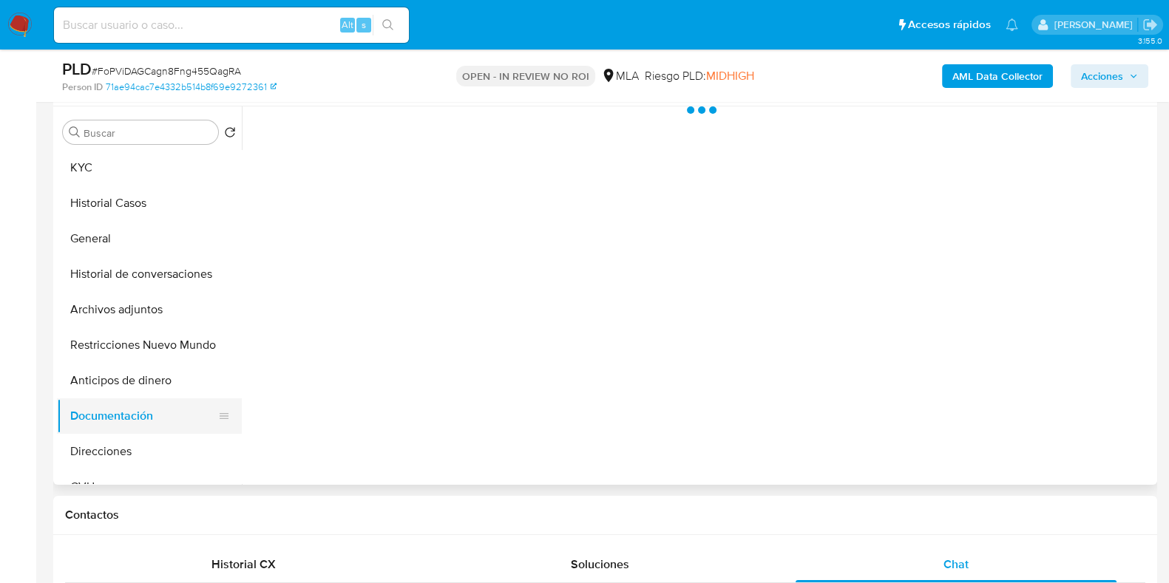
scroll to position [0, 0]
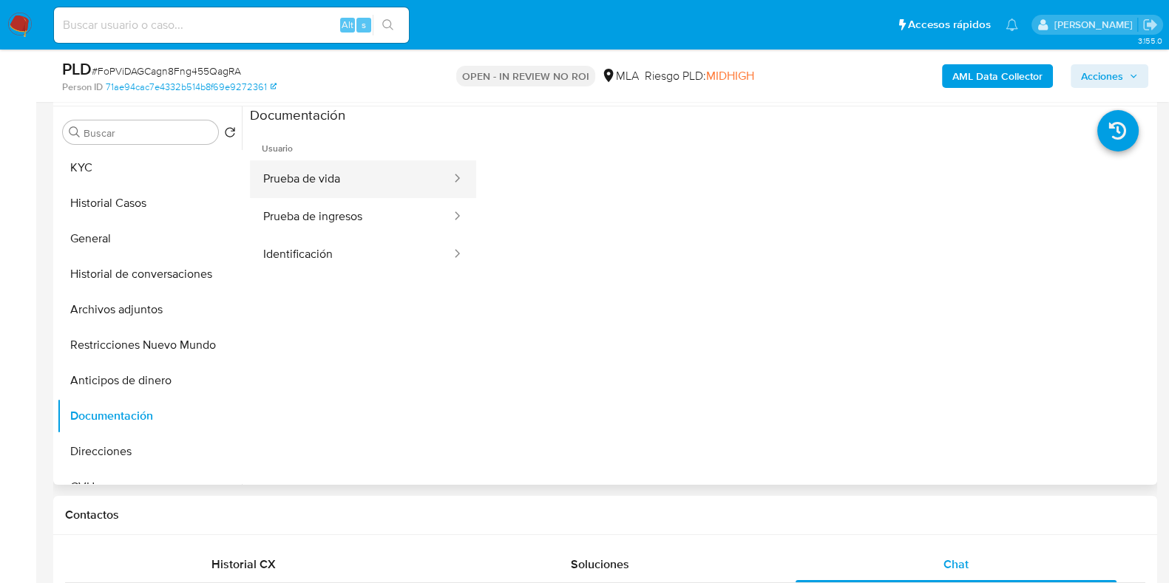
click at [292, 177] on button "Prueba de vida" at bounding box center [351, 179] width 203 height 38
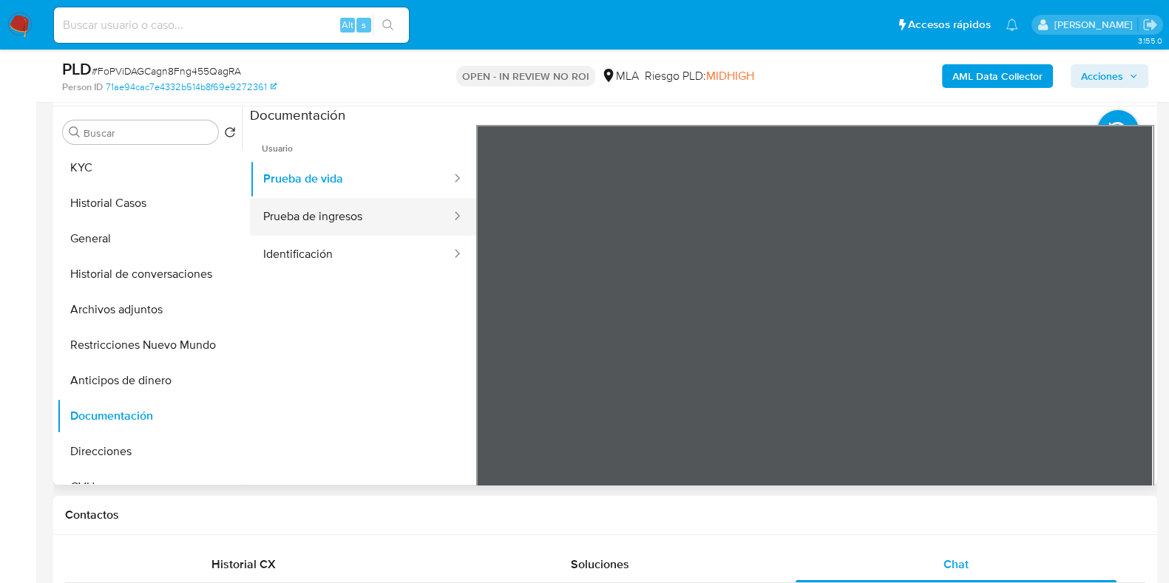
click at [303, 211] on button "Prueba de ingresos" at bounding box center [351, 217] width 203 height 38
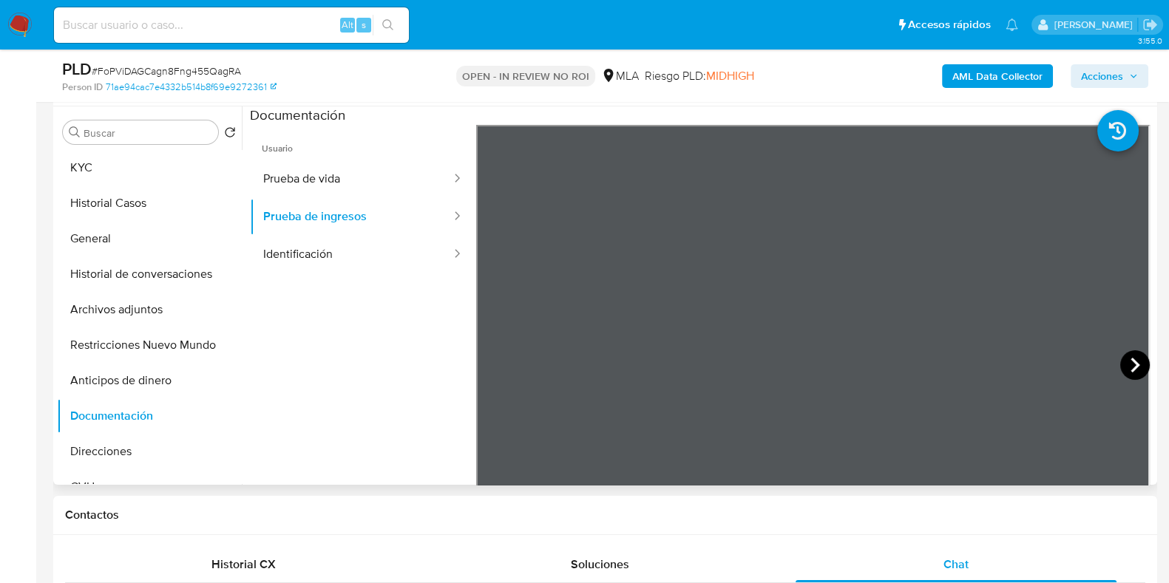
click at [1131, 370] on icon at bounding box center [1135, 365] width 9 height 15
click at [481, 367] on icon at bounding box center [495, 365] width 30 height 30
click at [1130, 357] on icon at bounding box center [1135, 365] width 30 height 30
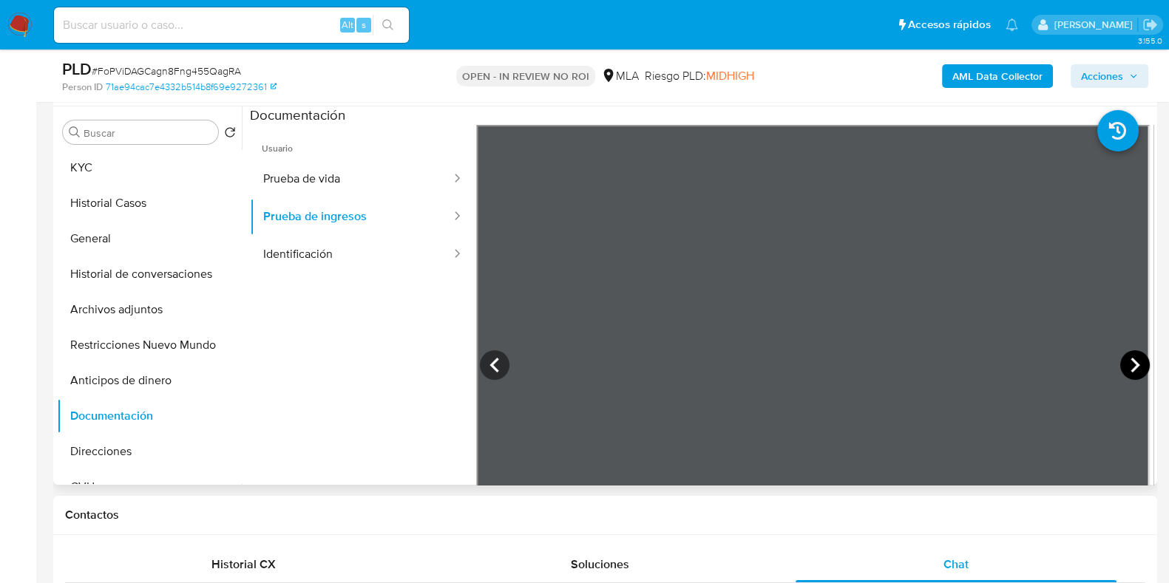
click at [1130, 357] on icon at bounding box center [1135, 365] width 30 height 30
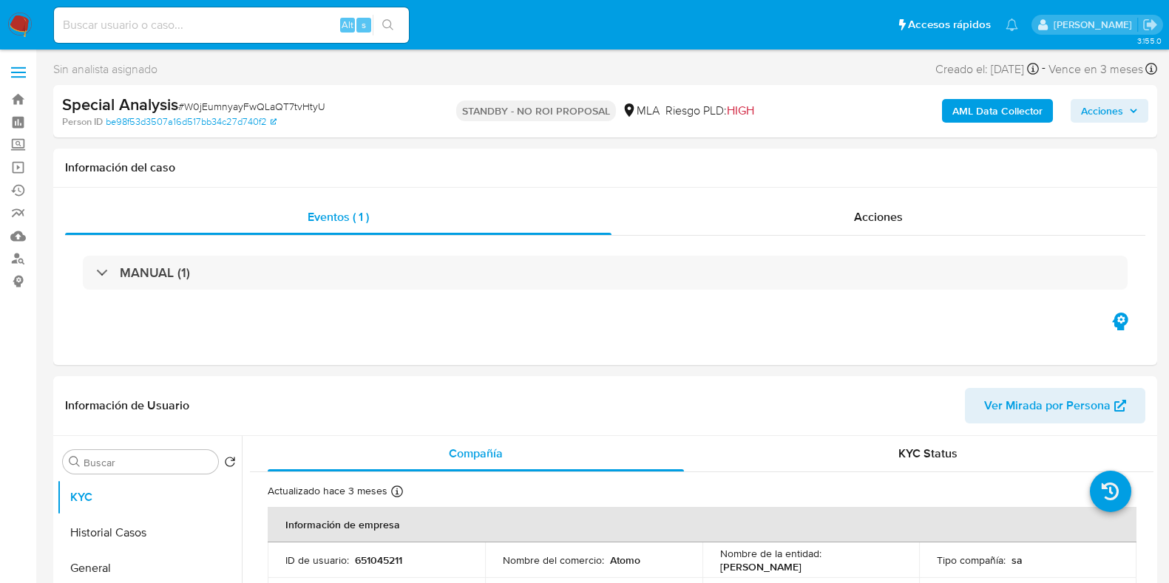
select select "10"
click at [83, 36] on div "Alt s" at bounding box center [231, 24] width 355 height 35
click at [86, 33] on input at bounding box center [231, 25] width 355 height 19
paste input "Mb10PjsqMXZmR5WtIxBaOHnr"
type input "Mb10PjsqMXZmR5WtIxBaOHnr"
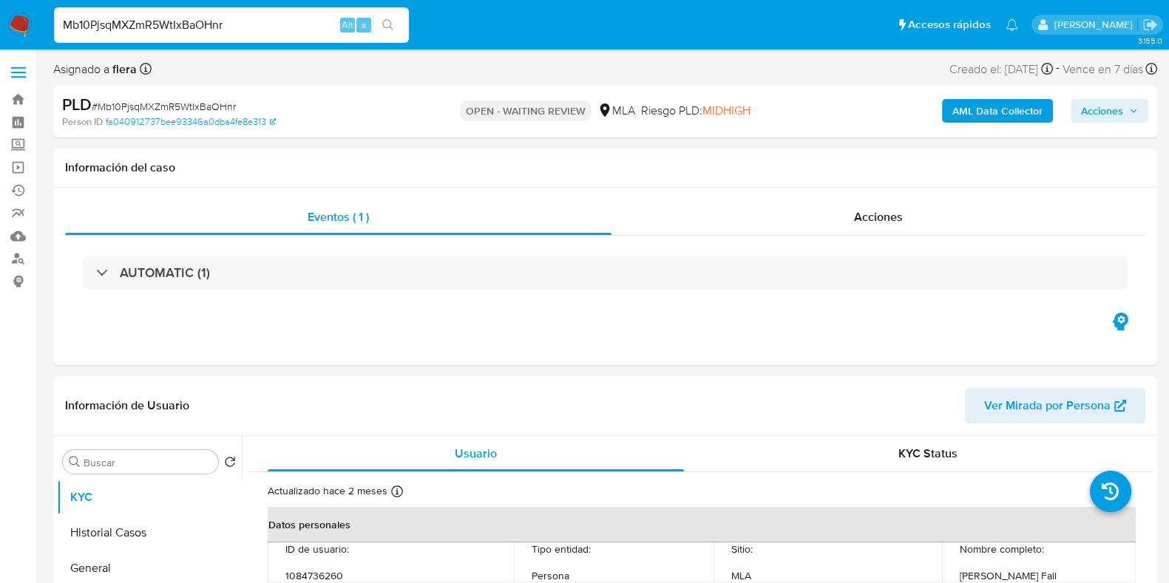
select select "10"
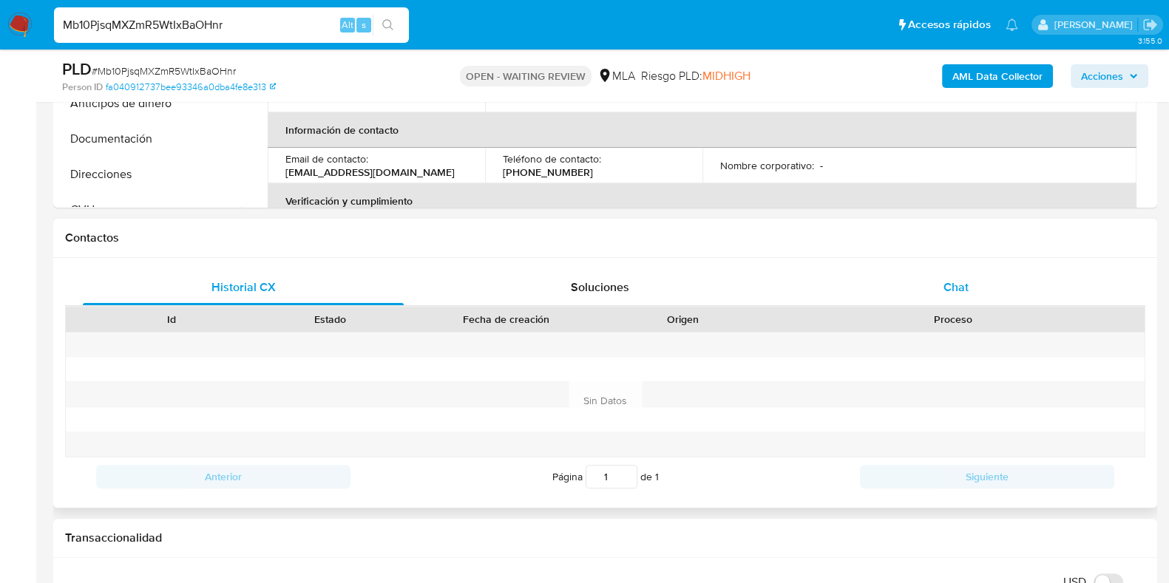
click at [946, 280] on span "Chat" at bounding box center [956, 287] width 25 height 17
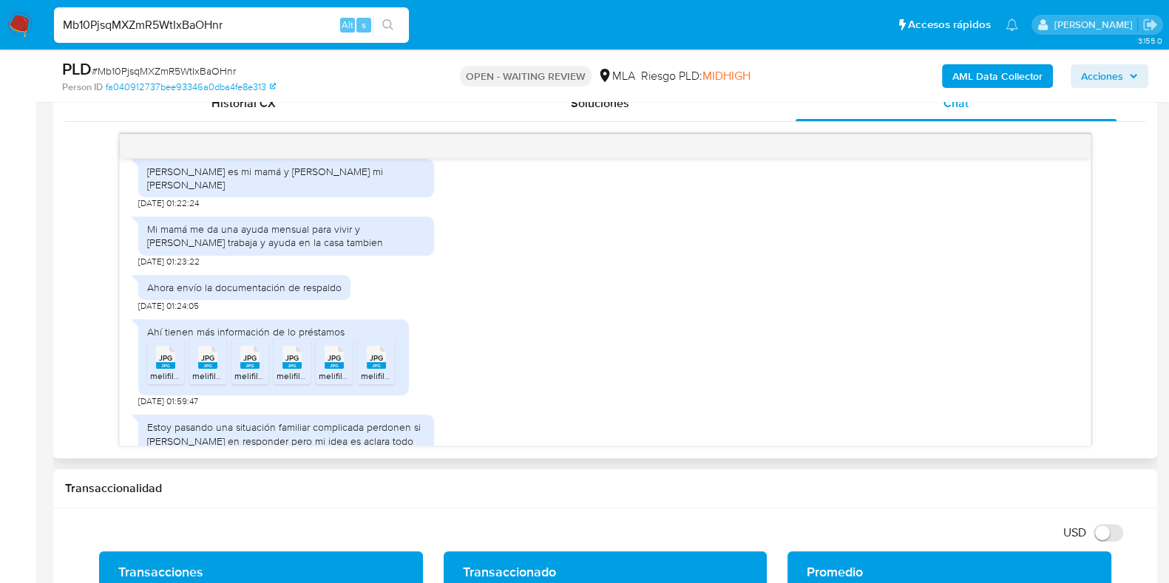
scroll to position [832, 0]
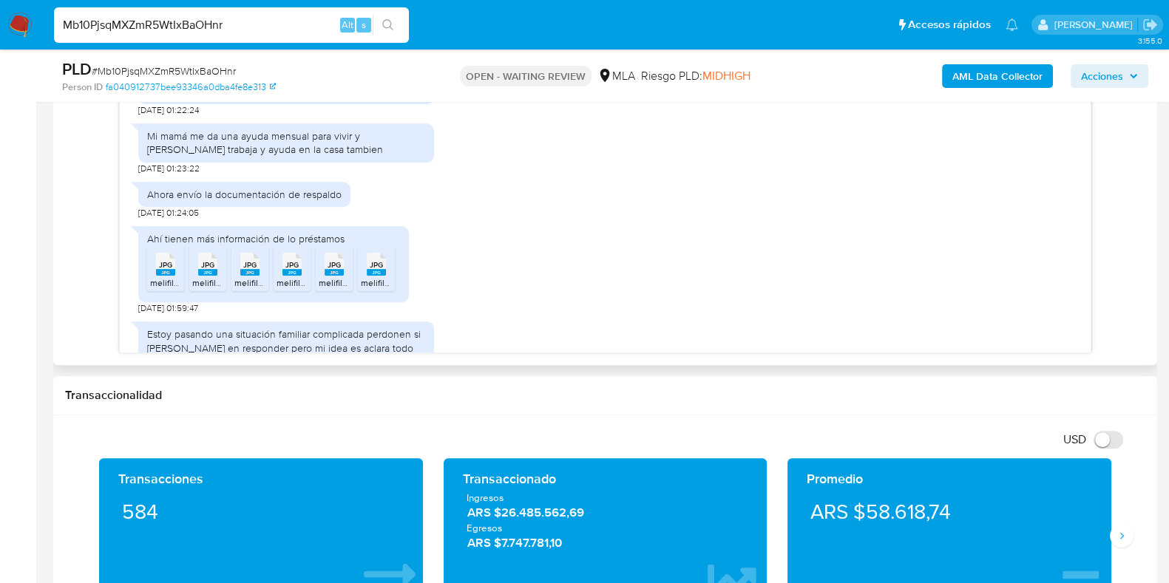
click at [180, 277] on span "melifile1764147769602163817.jpg" at bounding box center [214, 283] width 129 height 13
click at [214, 269] on rect at bounding box center [207, 272] width 19 height 7
click at [249, 269] on rect at bounding box center [249, 272] width 19 height 7
click at [291, 269] on rect at bounding box center [291, 272] width 19 height 7
click at [345, 277] on span "melifile881233159647921323.jpg" at bounding box center [383, 283] width 129 height 13
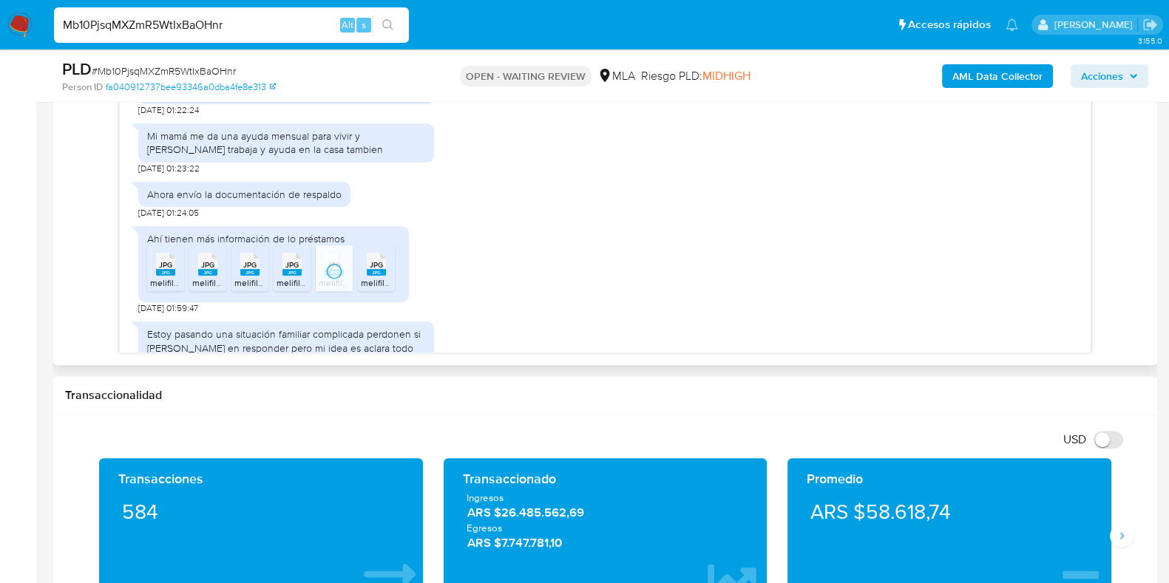
click at [378, 277] on span "melifile6368810520638836845.jpg" at bounding box center [431, 283] width 140 height 13
